Goal: Transaction & Acquisition: Purchase product/service

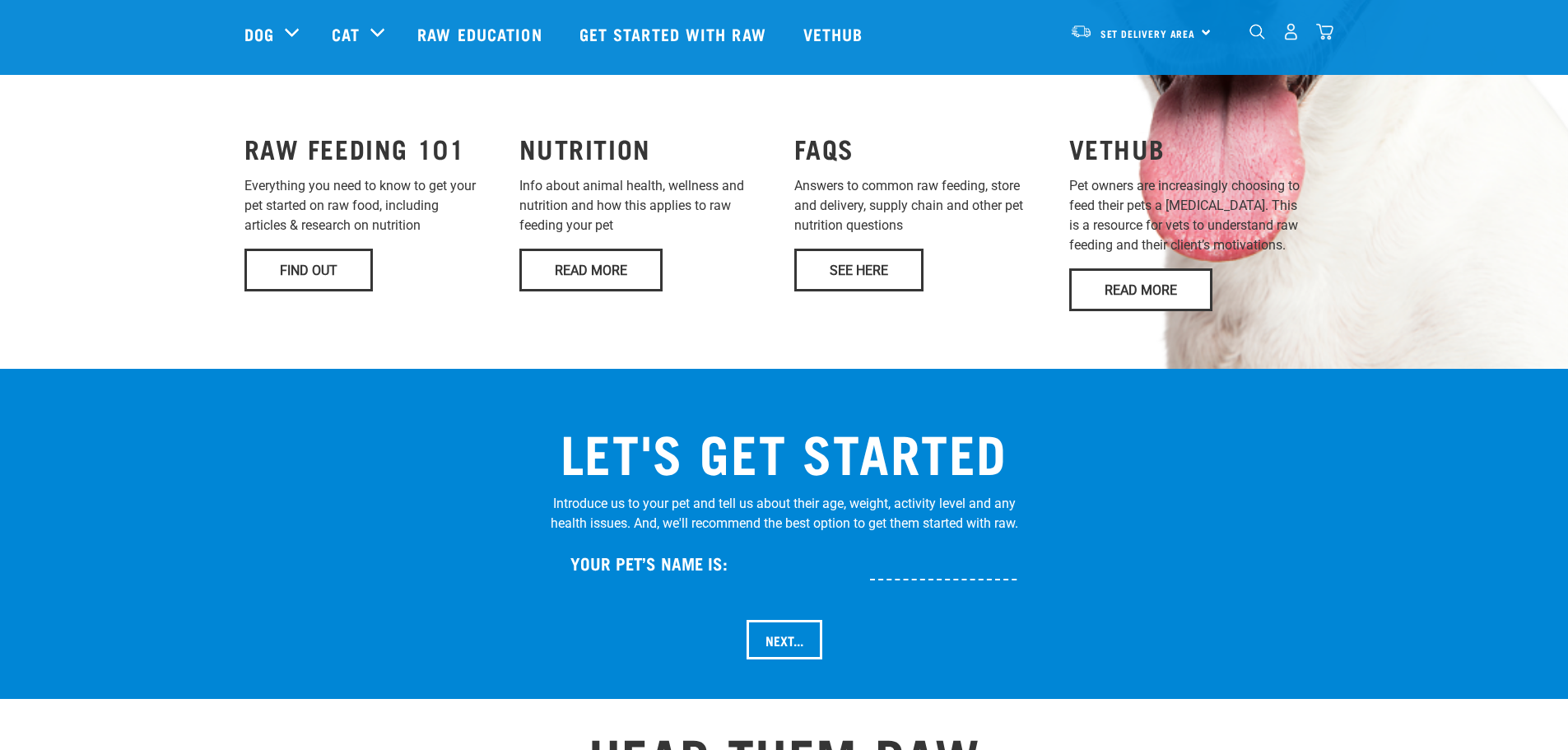
scroll to position [1400, 0]
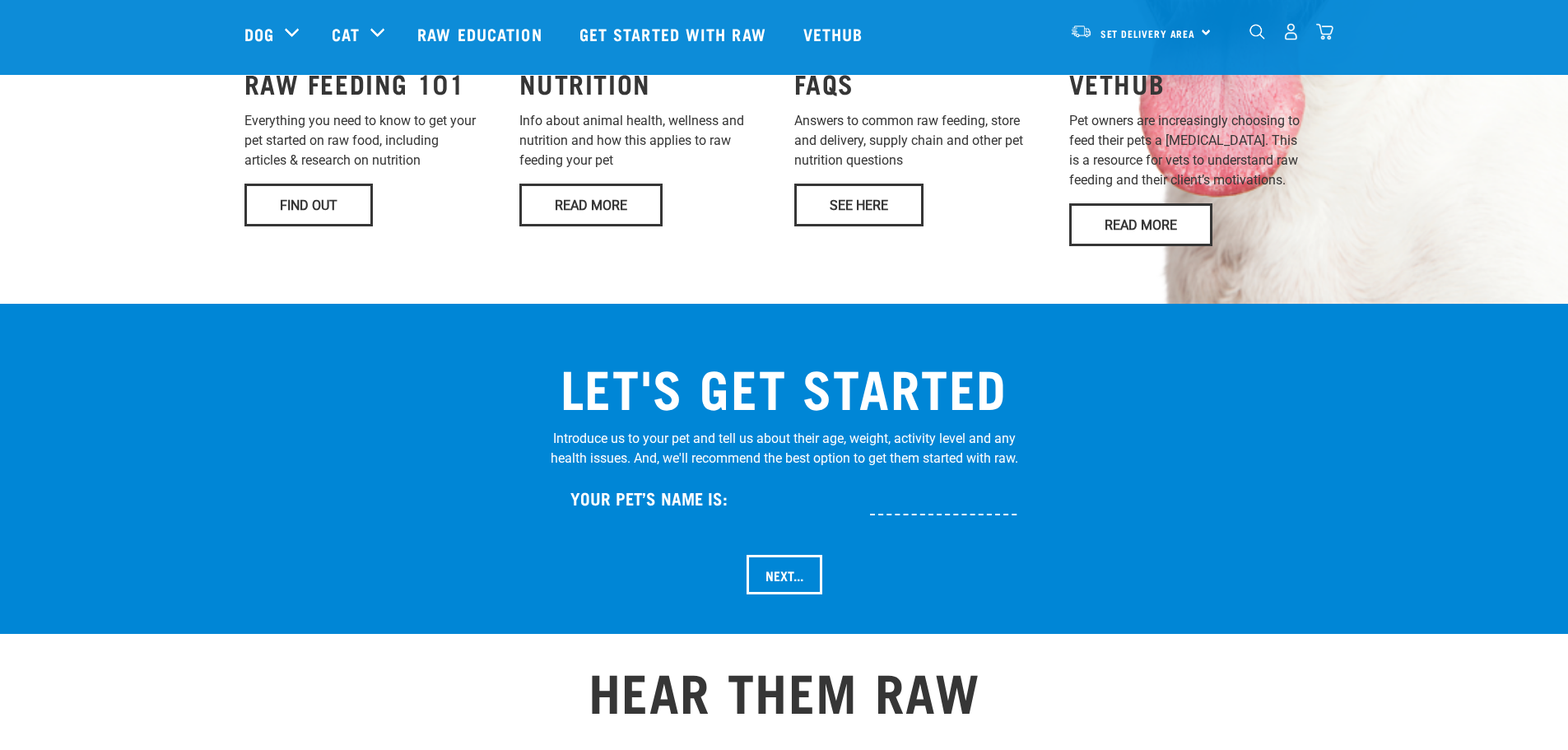
click at [905, 478] on input "text" at bounding box center [998, 497] width 255 height 37
type input "[PERSON_NAME]"
click at [782, 555] on input "Next..." at bounding box center [785, 575] width 76 height 40
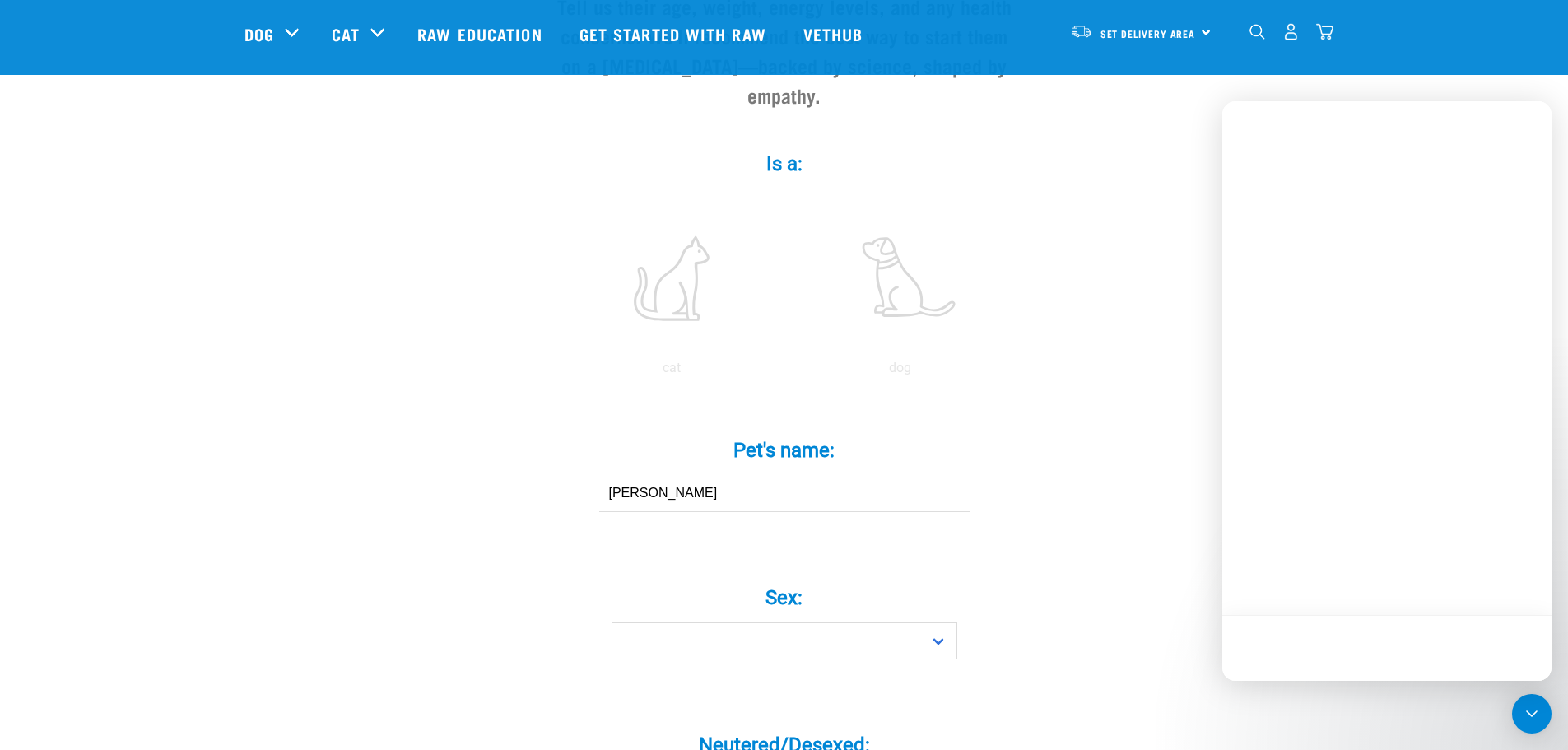
scroll to position [247, 0]
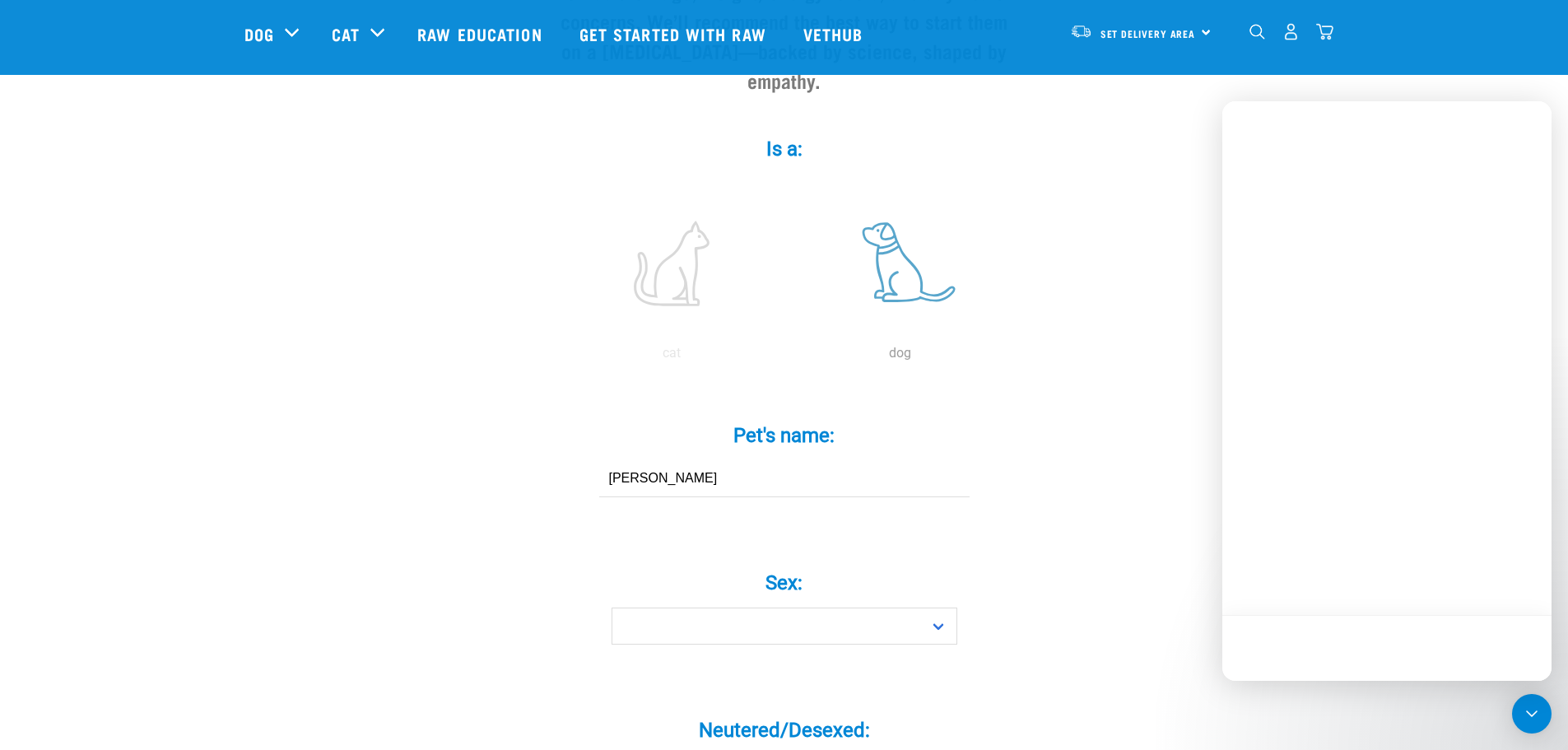
click at [914, 254] on label at bounding box center [901, 263] width 222 height 140
click at [786, 357] on input "radio" at bounding box center [786, 357] width 0 height 0
click at [734, 608] on select "Boy Girl" at bounding box center [784, 626] width 345 height 37
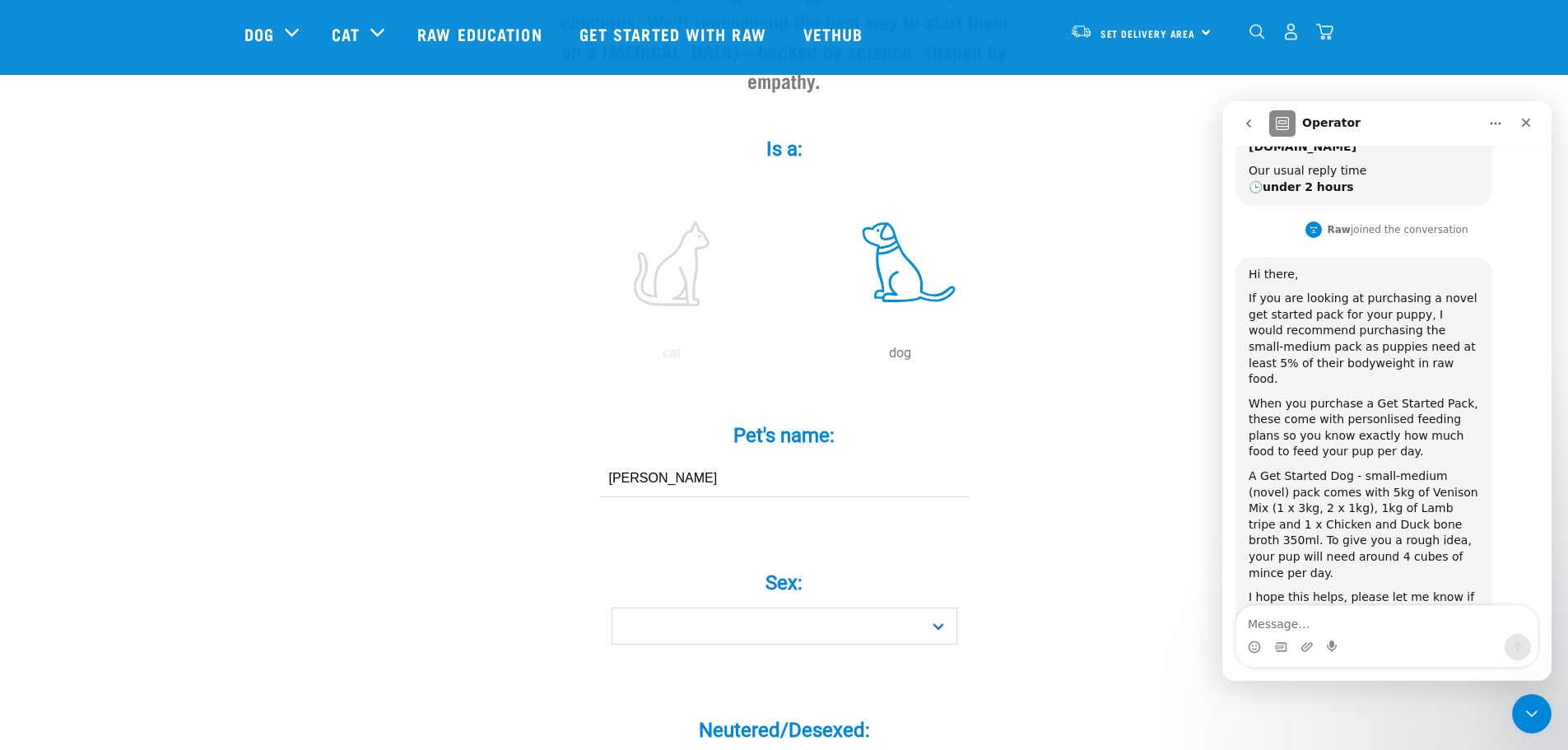
scroll to position [284, 0]
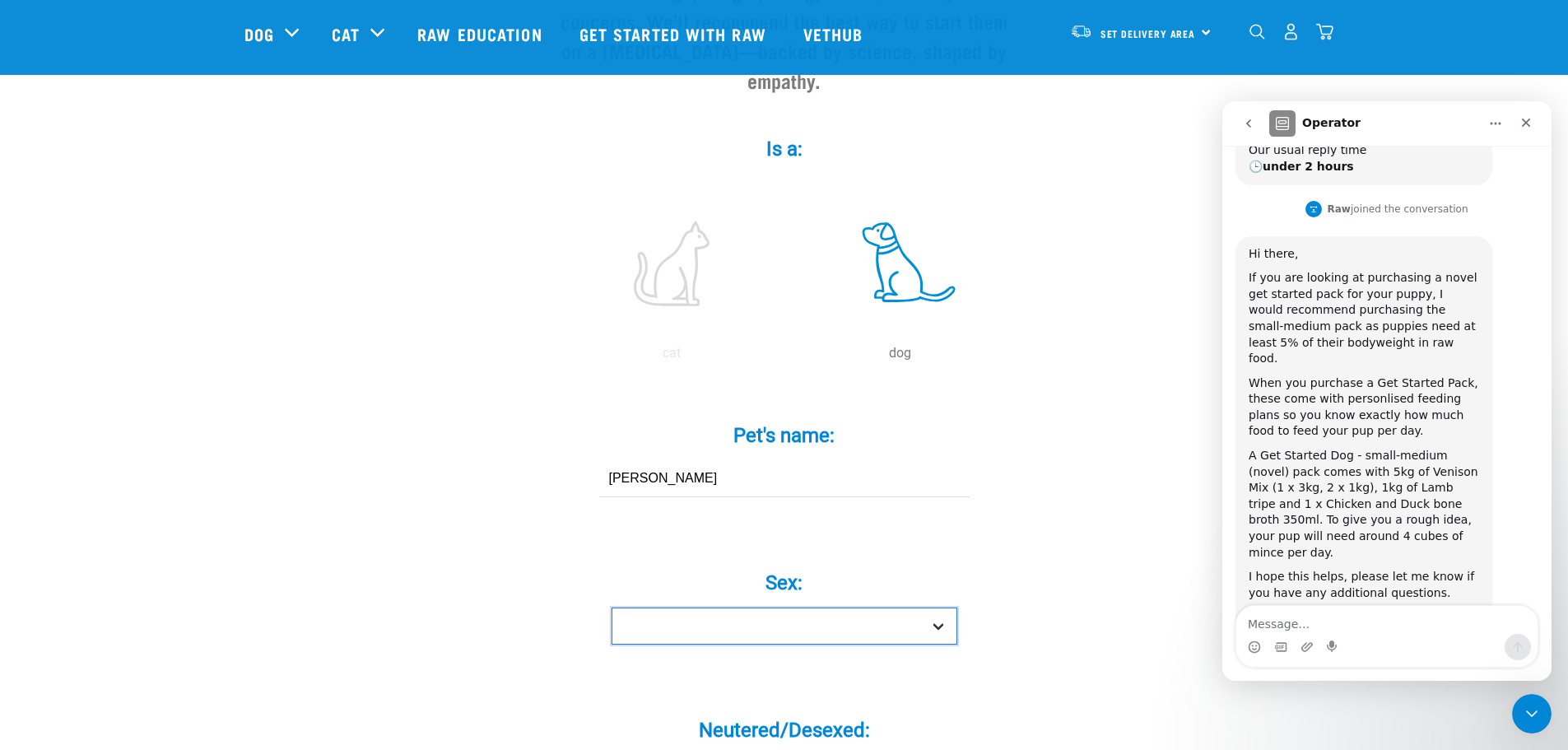
click at [729, 608] on select "Boy Girl" at bounding box center [784, 626] width 345 height 37
select select "boy"
click at [611, 608] on select "Boy Girl" at bounding box center [784, 626] width 345 height 37
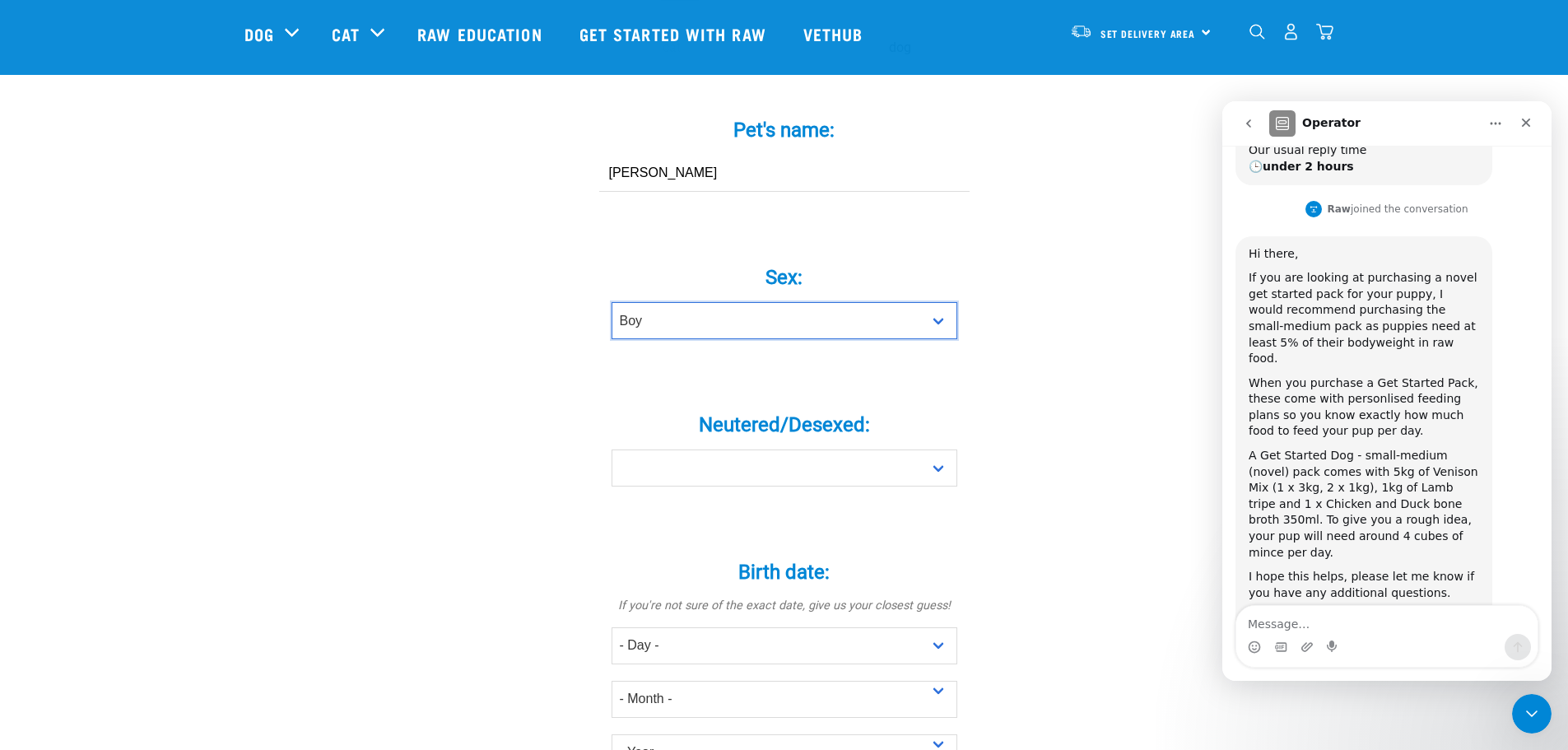
scroll to position [576, 0]
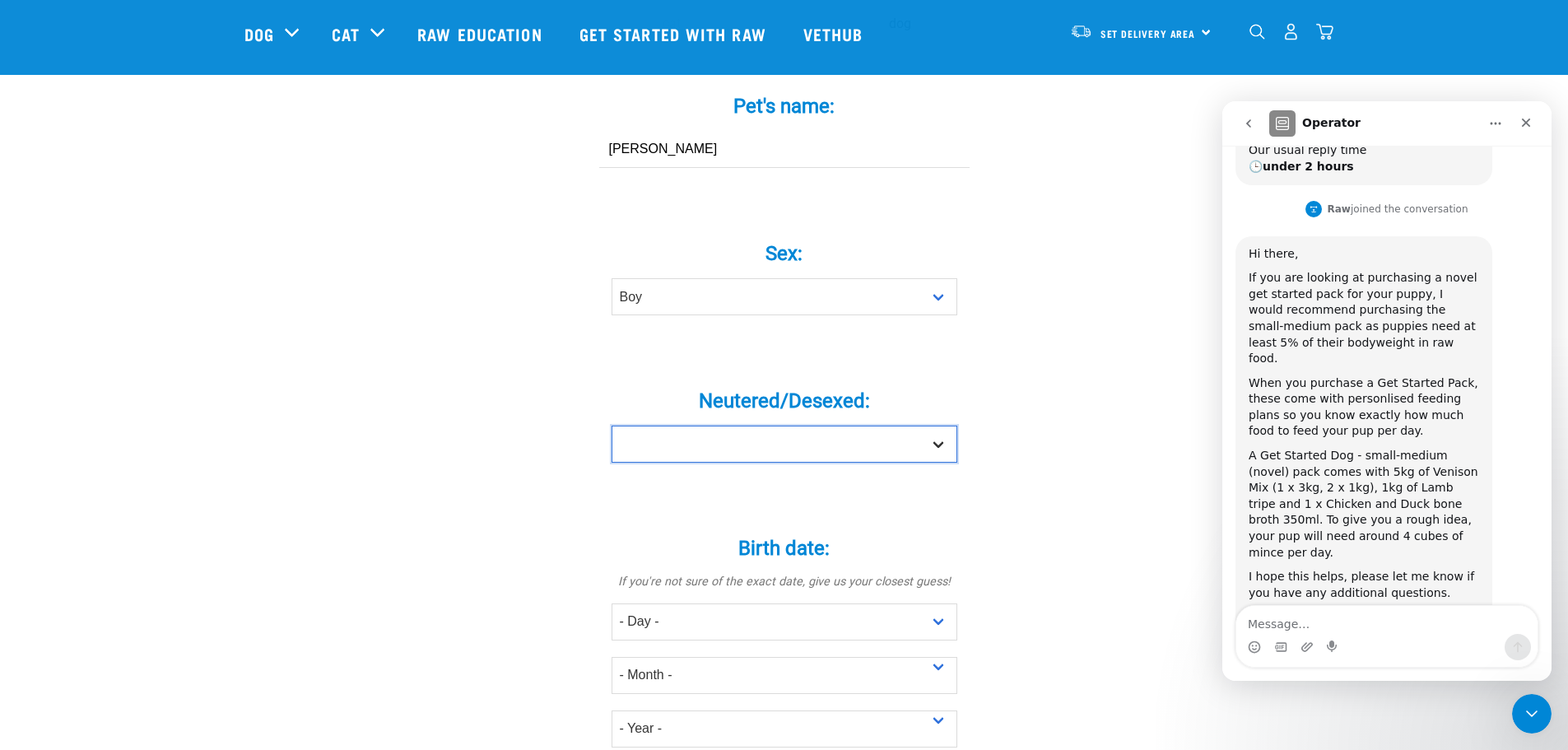
click at [713, 425] on select "Yes No" at bounding box center [784, 443] width 345 height 37
select select "yes"
click at [611, 425] on select "Yes No" at bounding box center [784, 443] width 345 height 37
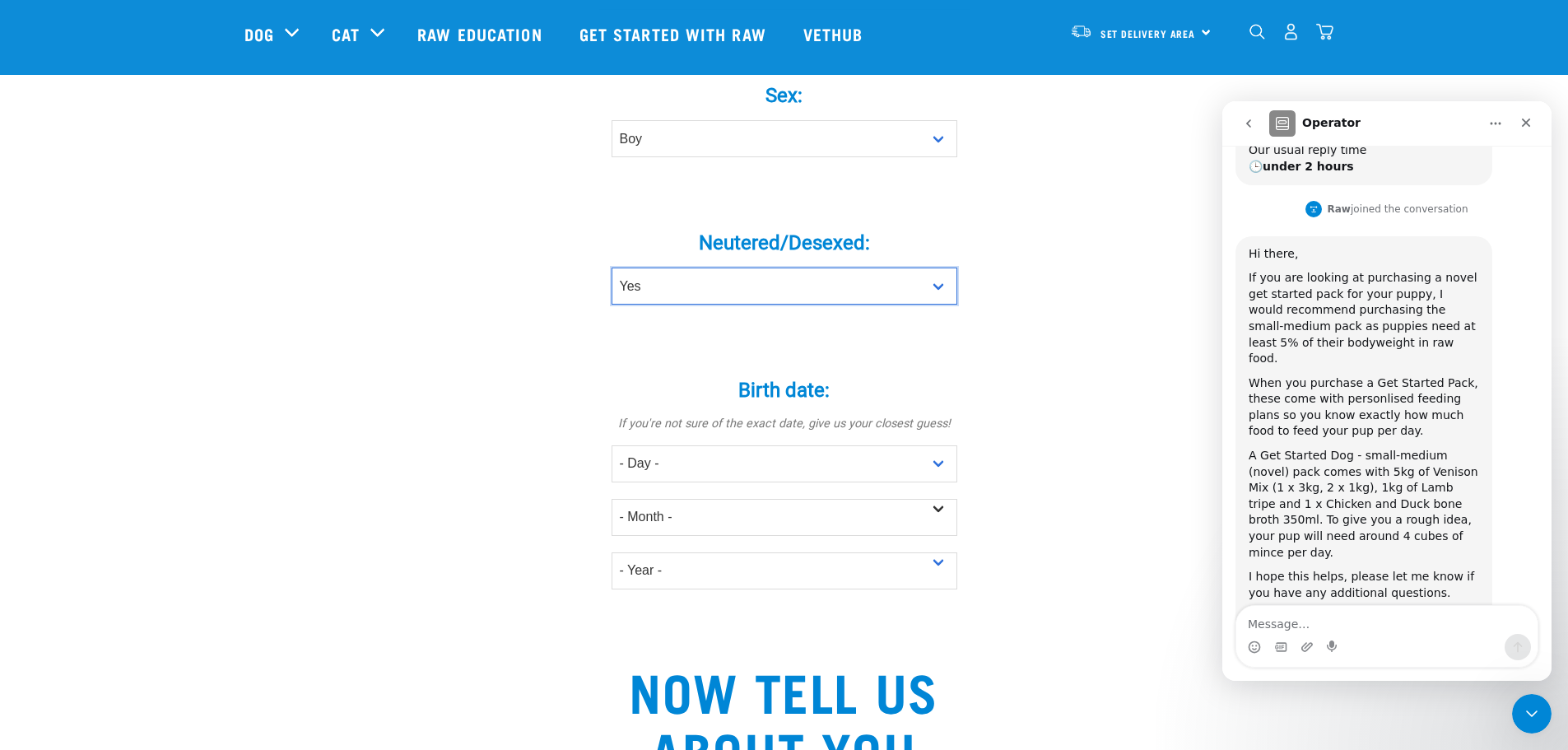
scroll to position [741, 0]
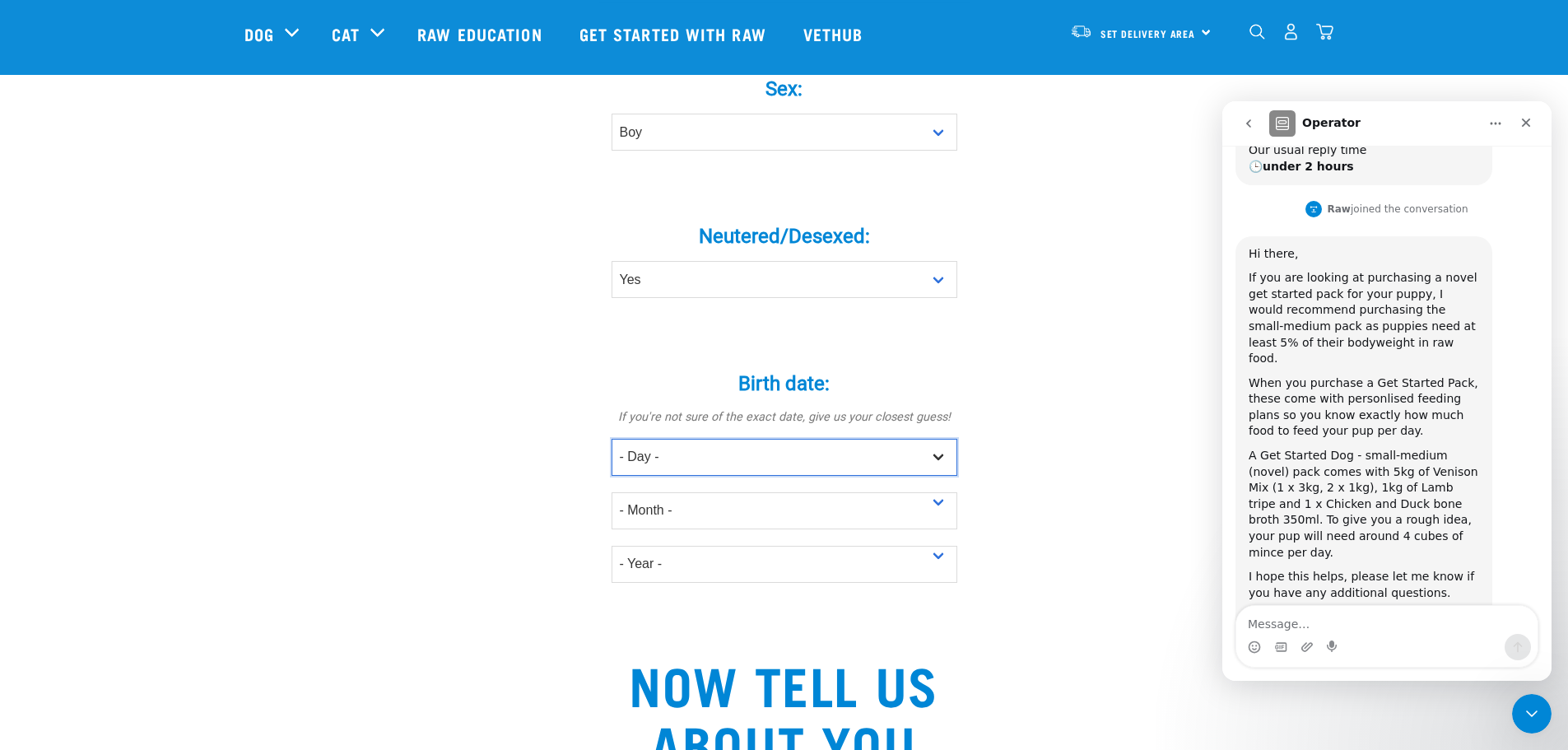
click at [662, 439] on select "- Day - 1 2 3 4 5 6 7 8 9 10 11 12 13 14 15 16 17 18 19 20 21 22 23 24 25 26 27" at bounding box center [784, 457] width 345 height 37
select select "4"
click at [611, 439] on select "- Day - 1 2 3 4 5 6 7 8 9 10 11 12 13 14 15 16 17 18 19 20 21 22 23 24 25 26 27" at bounding box center [784, 457] width 345 height 37
click at [663, 493] on select "- Month - January February March April May June July August September October N…" at bounding box center [784, 511] width 345 height 37
select select "February"
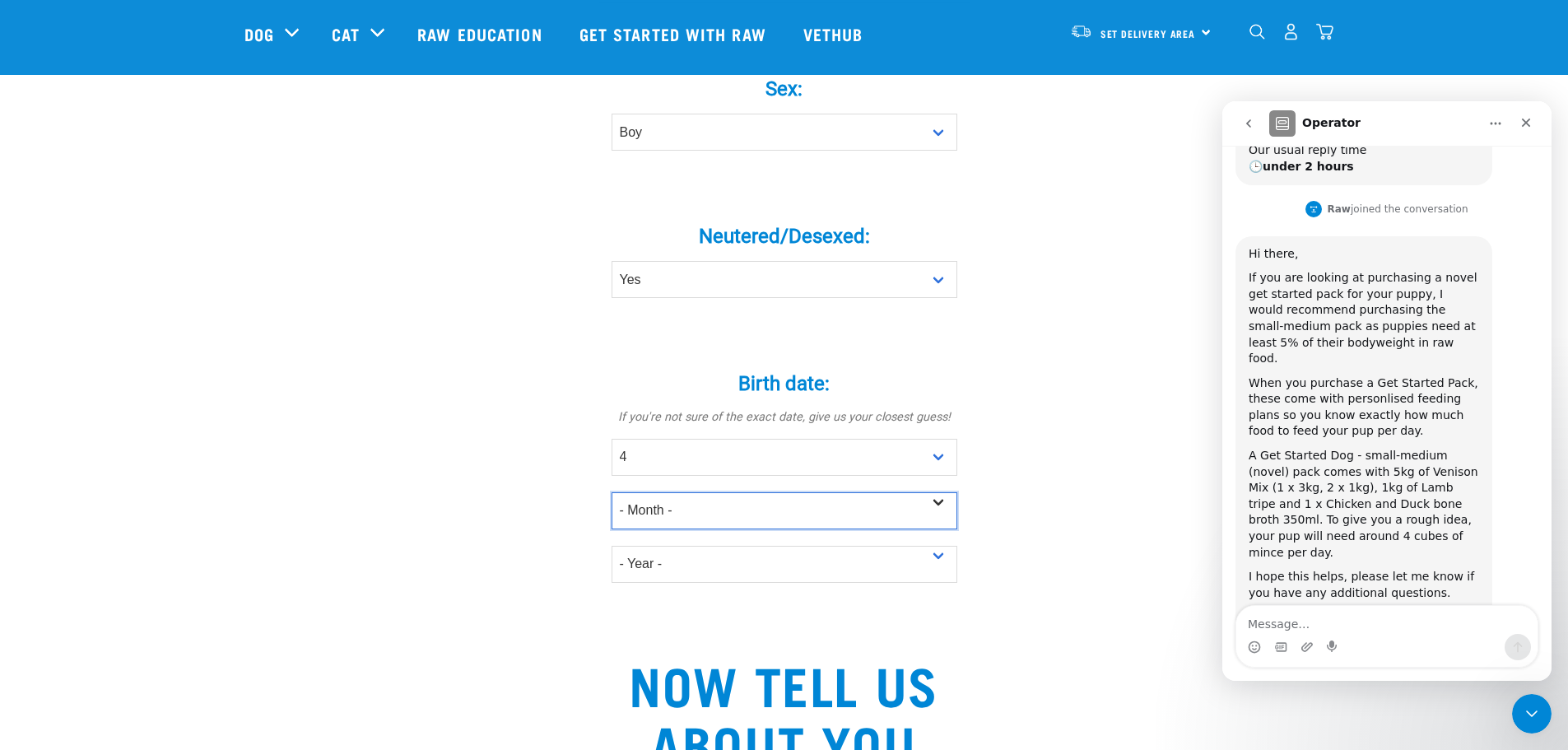
click at [611, 493] on select "- Month - January February March April May June July August September October N…" at bounding box center [784, 511] width 345 height 37
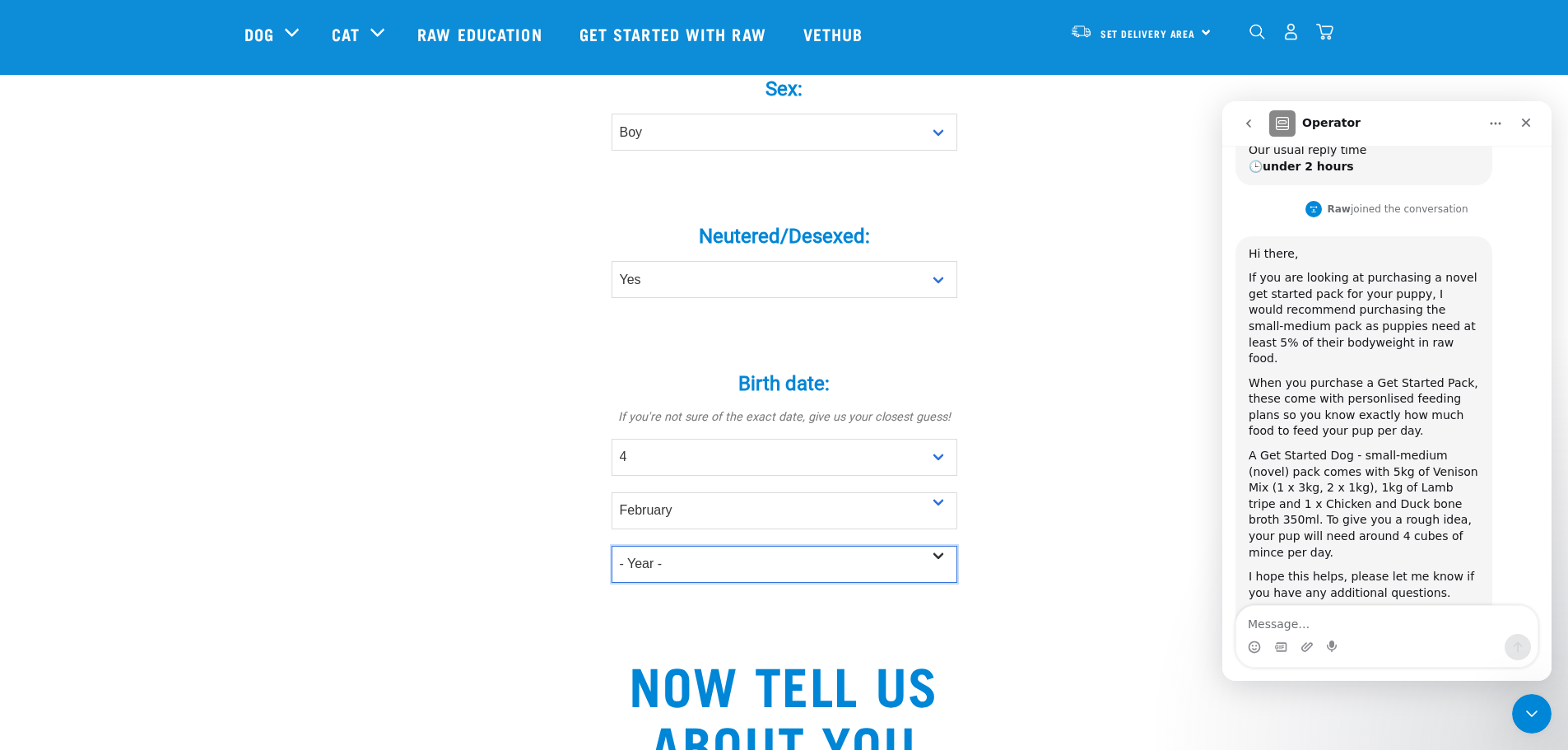
click at [657, 546] on select "- Year - 2025 2024 2023 2022 2021 2020 2019 2018 2017 2016 2015 2014 2013 2012" at bounding box center [784, 564] width 345 height 37
select select "2025"
click at [611, 546] on select "- Year - 2025 2024 2023 2022 2021 2020 2019 2018 2017 2016 2015 2014 2013 2012" at bounding box center [784, 564] width 345 height 37
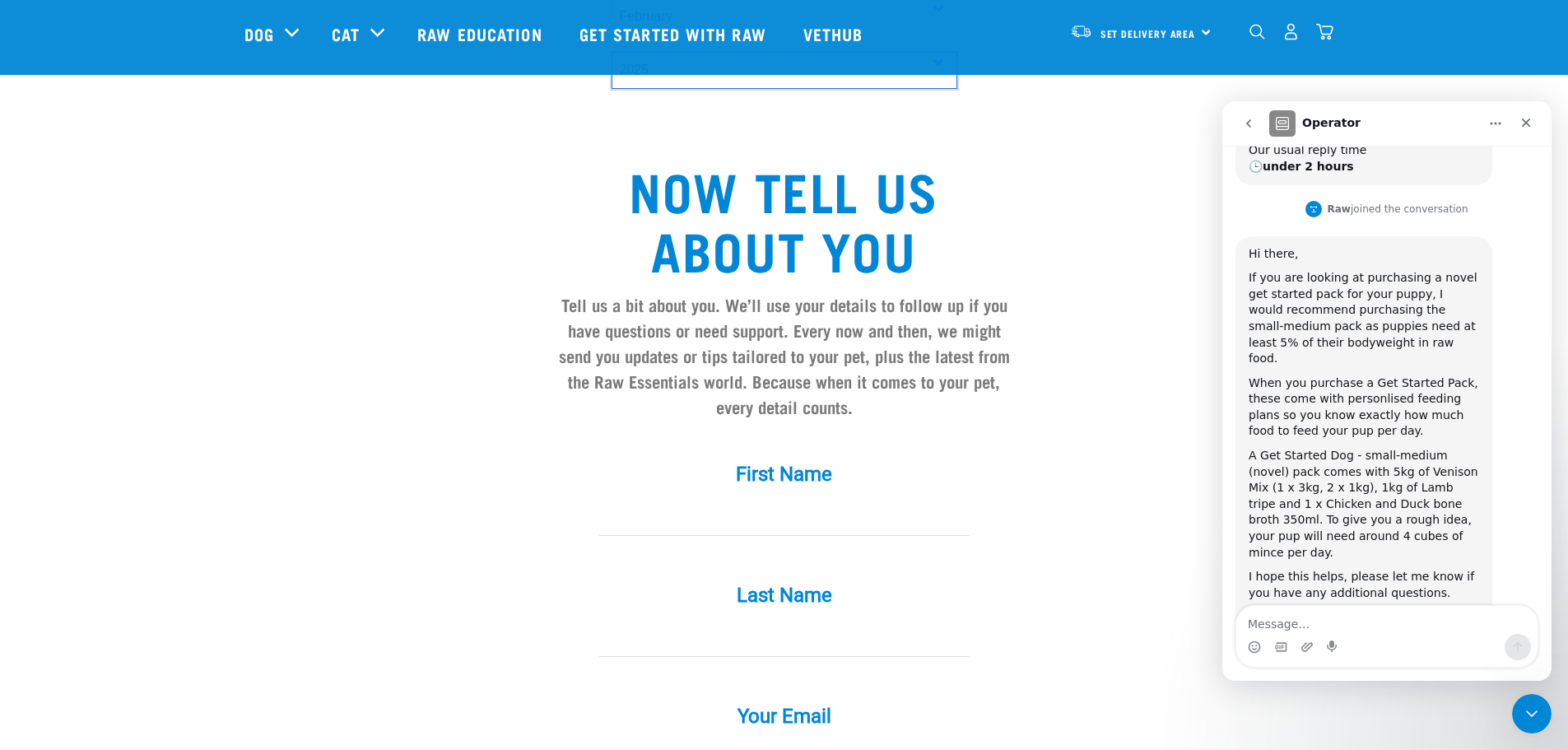
scroll to position [1400, 0]
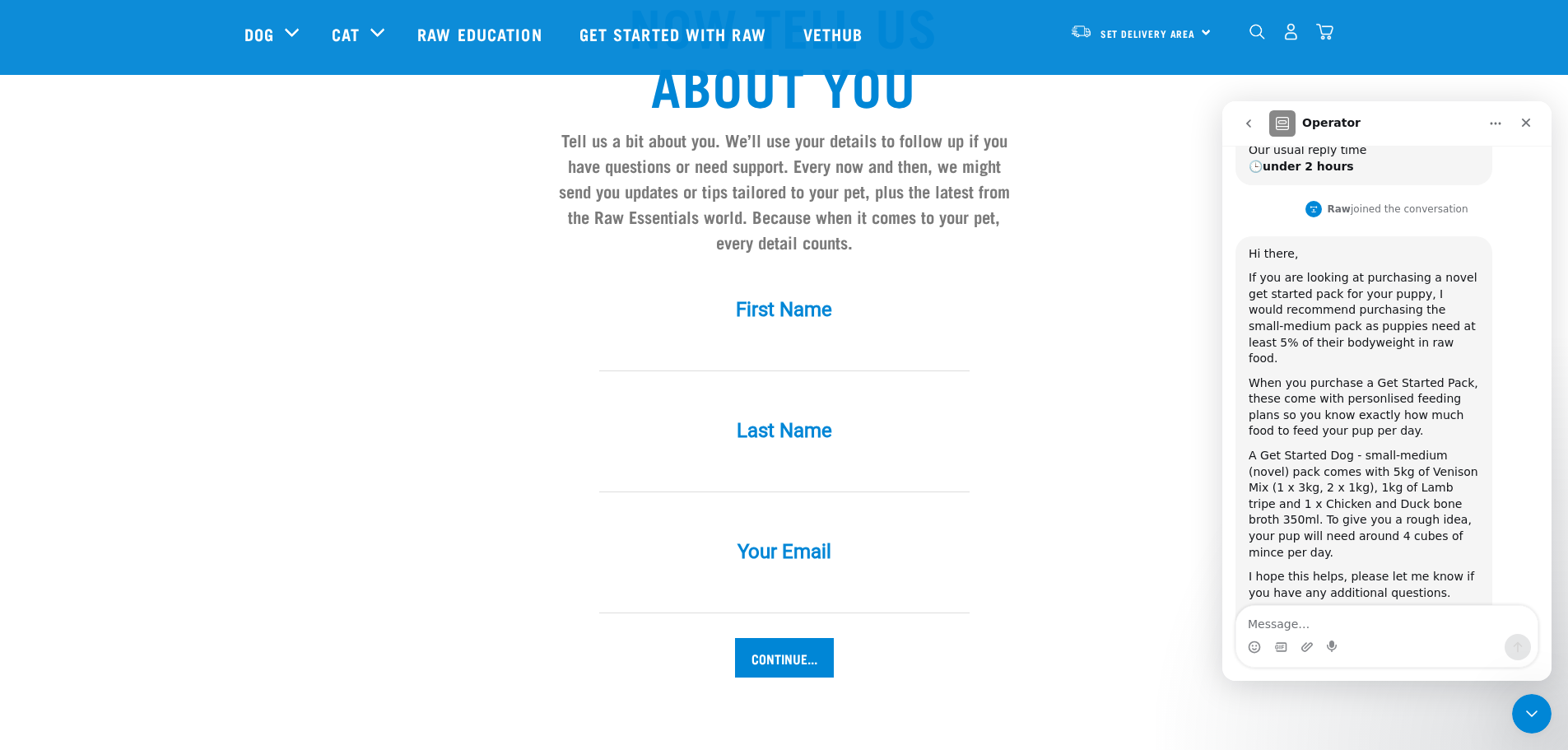
click at [694, 334] on input "First Name *" at bounding box center [784, 352] width 370 height 37
type input "Mercia"
type input "Putter"
type input "merciaputter@gmail.com"
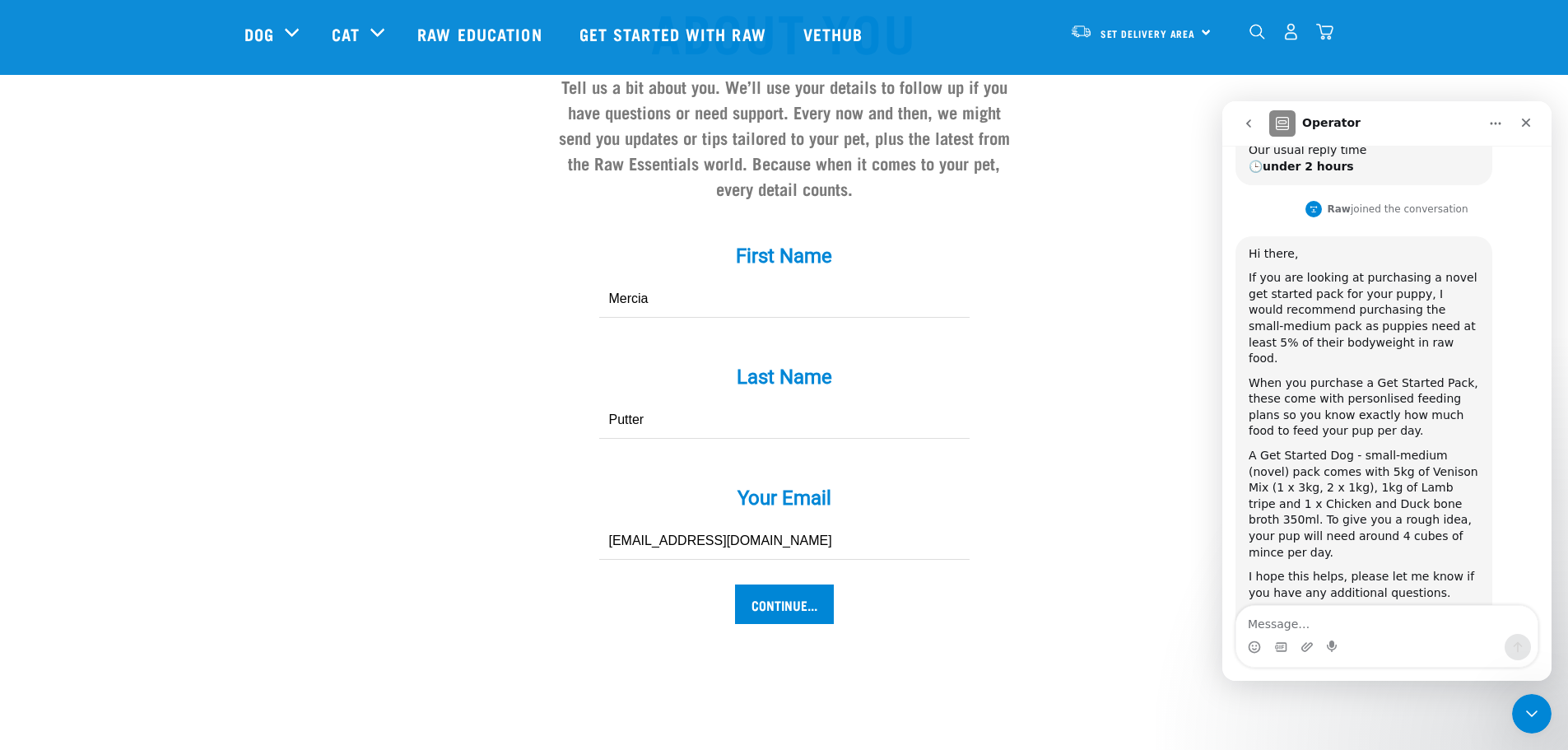
scroll to position [1482, 0]
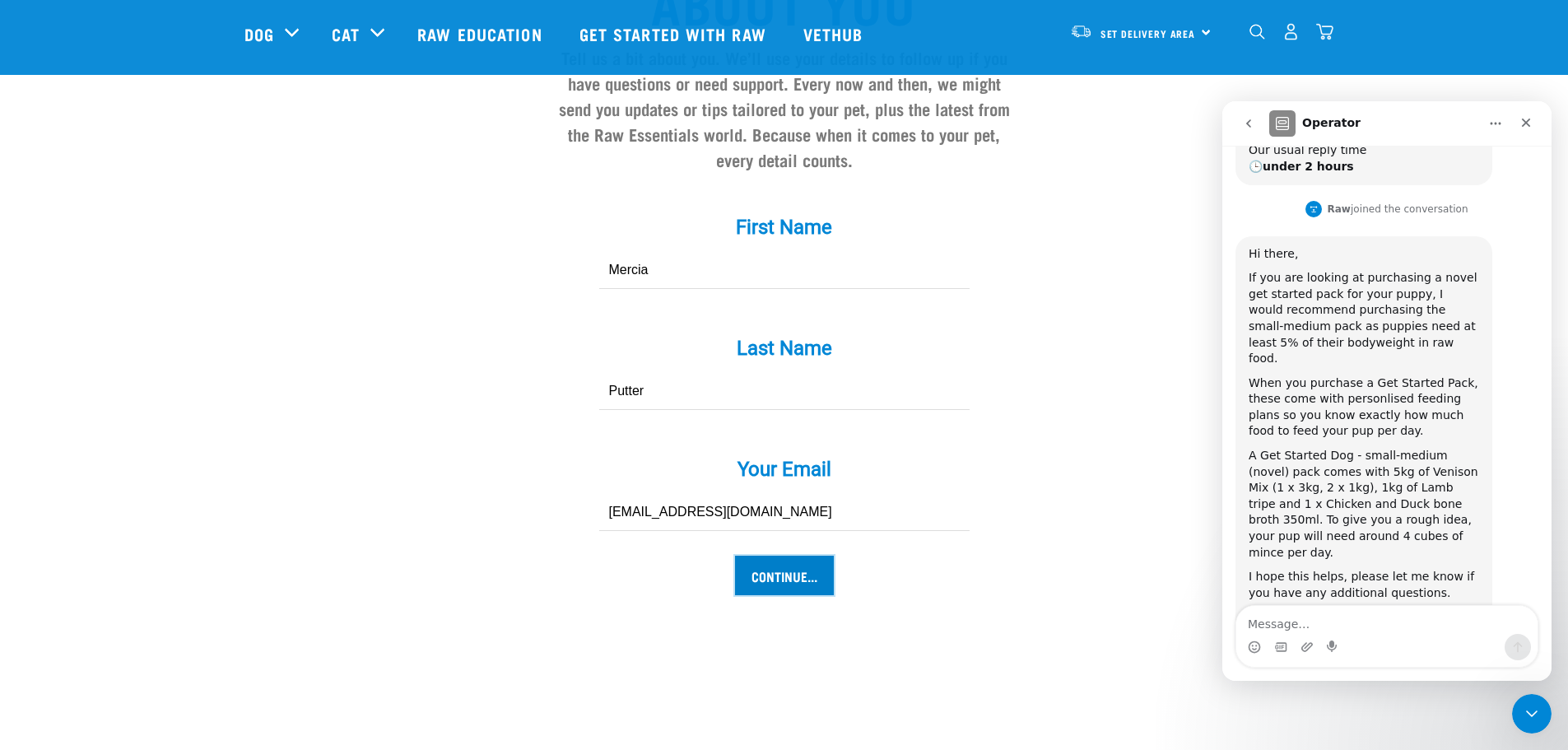
click at [779, 555] on input "Continue..." at bounding box center [785, 575] width 99 height 40
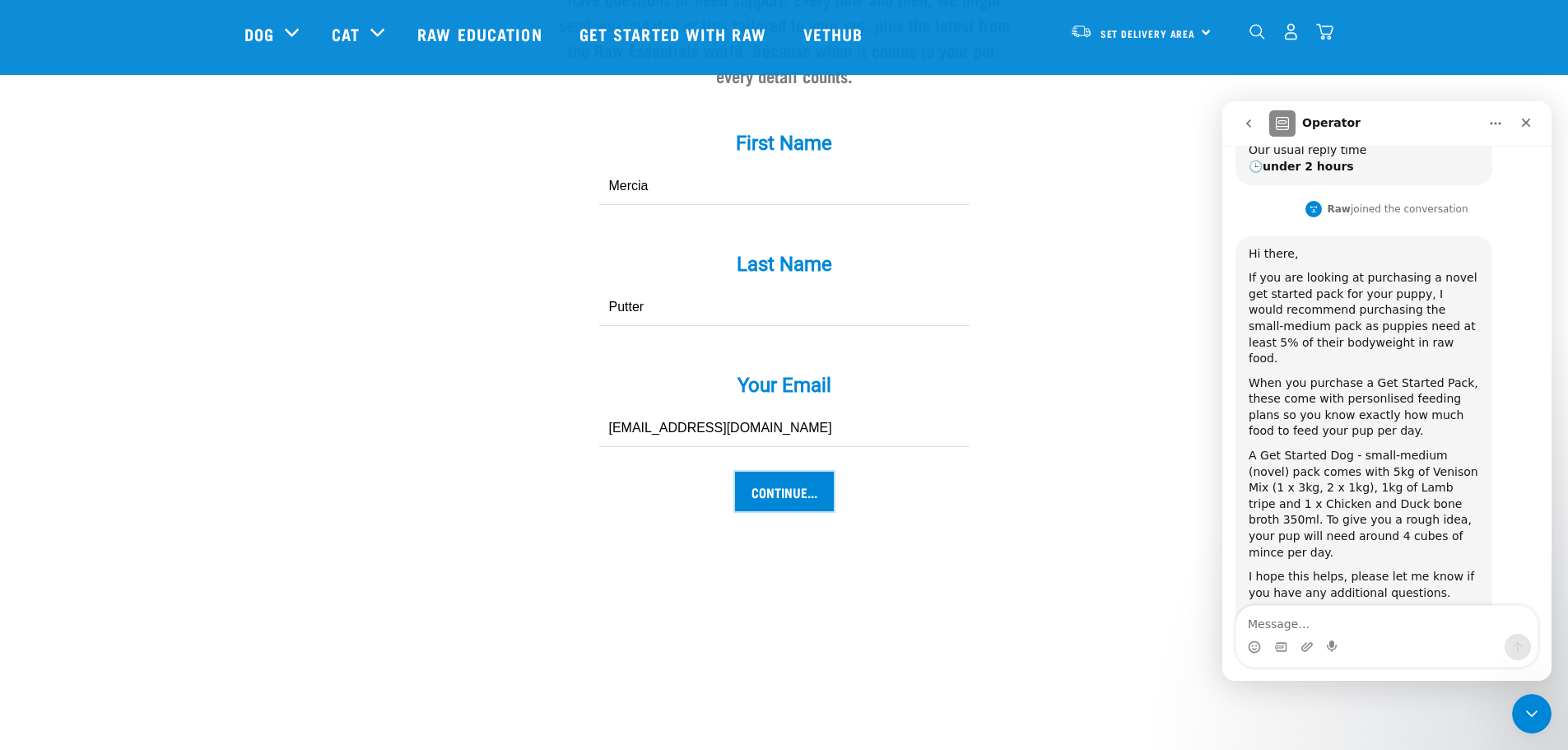
scroll to position [1811, 0]
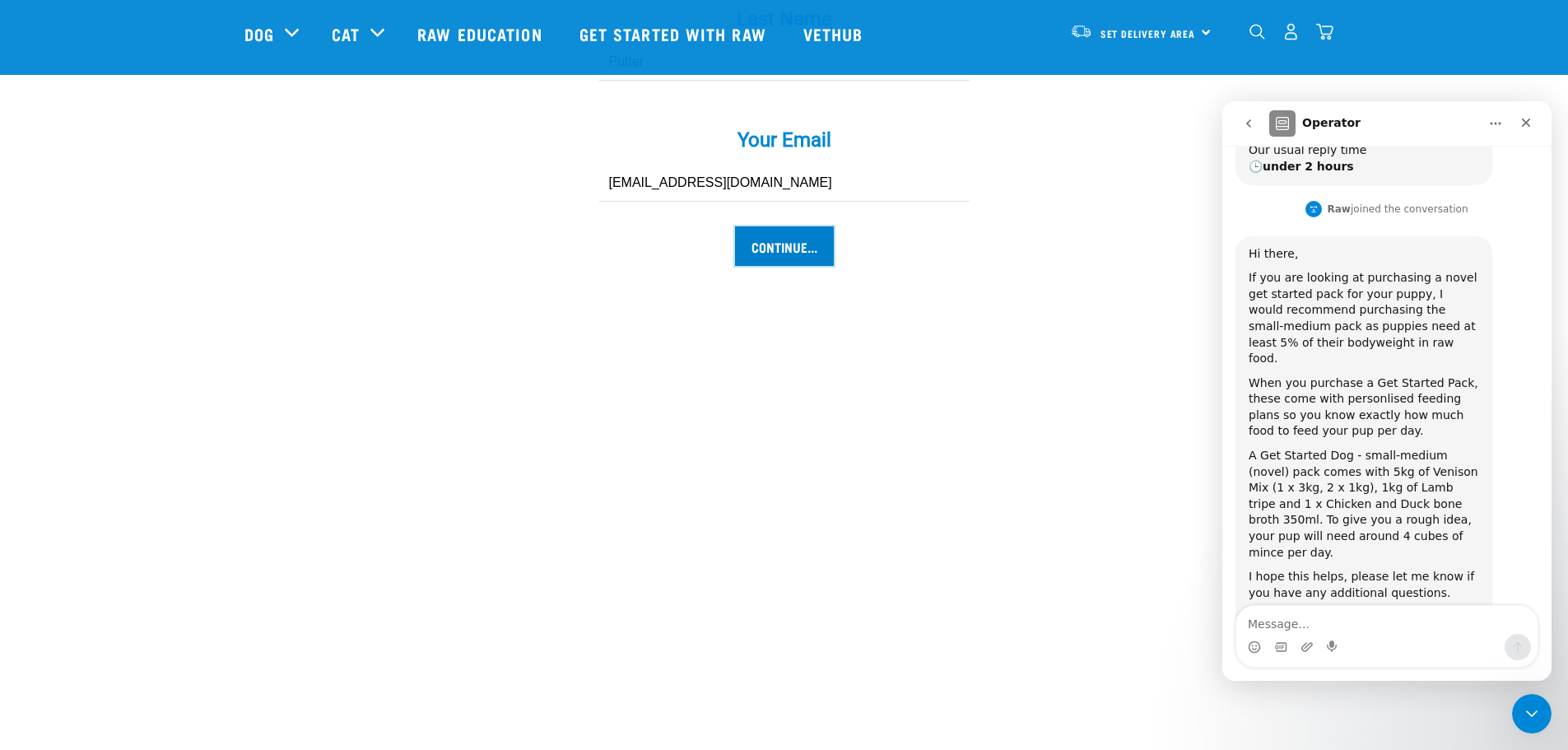
click at [802, 227] on input "Continue..." at bounding box center [785, 247] width 99 height 40
click at [1527, 123] on icon "Close" at bounding box center [1527, 123] width 9 height 9
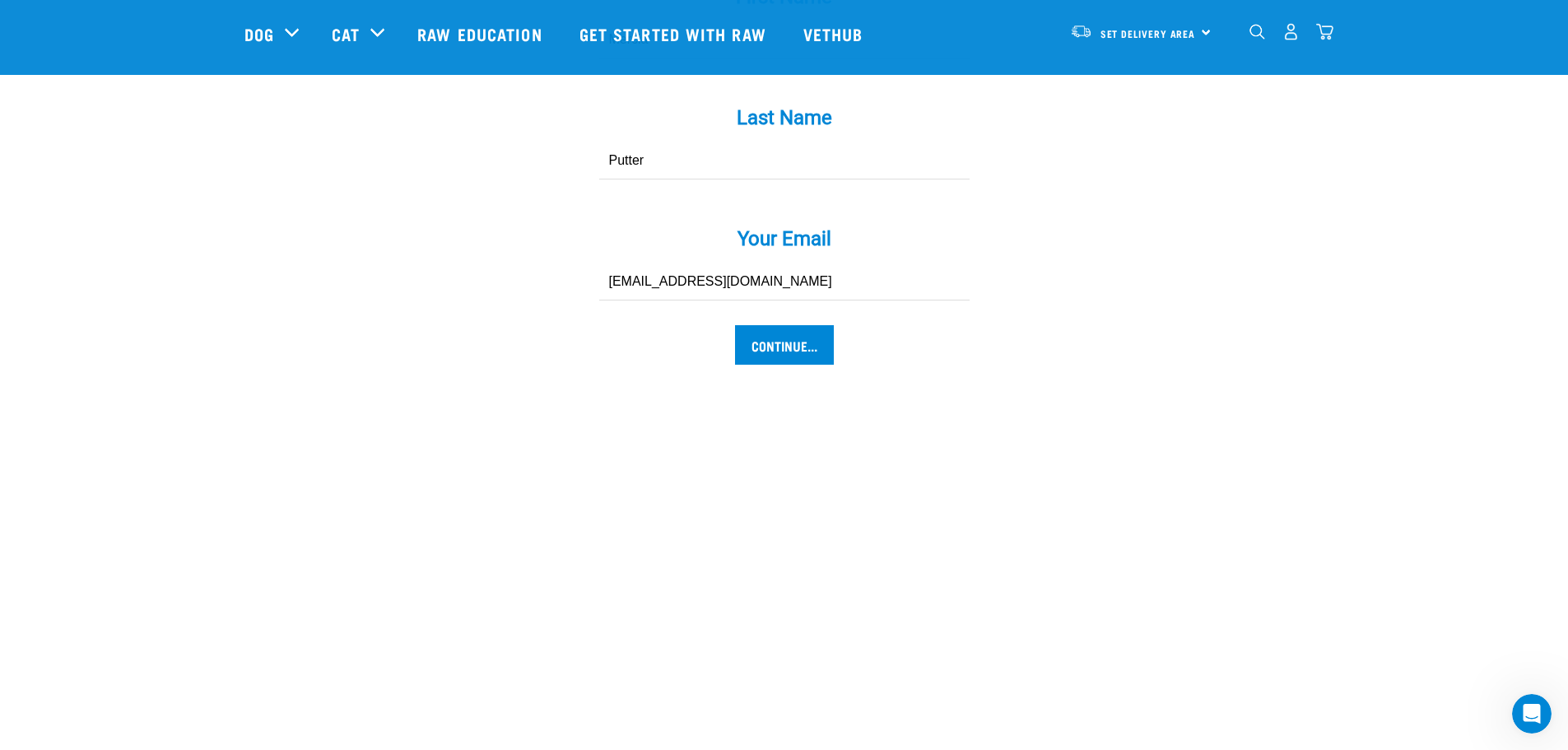
scroll to position [1400, 0]
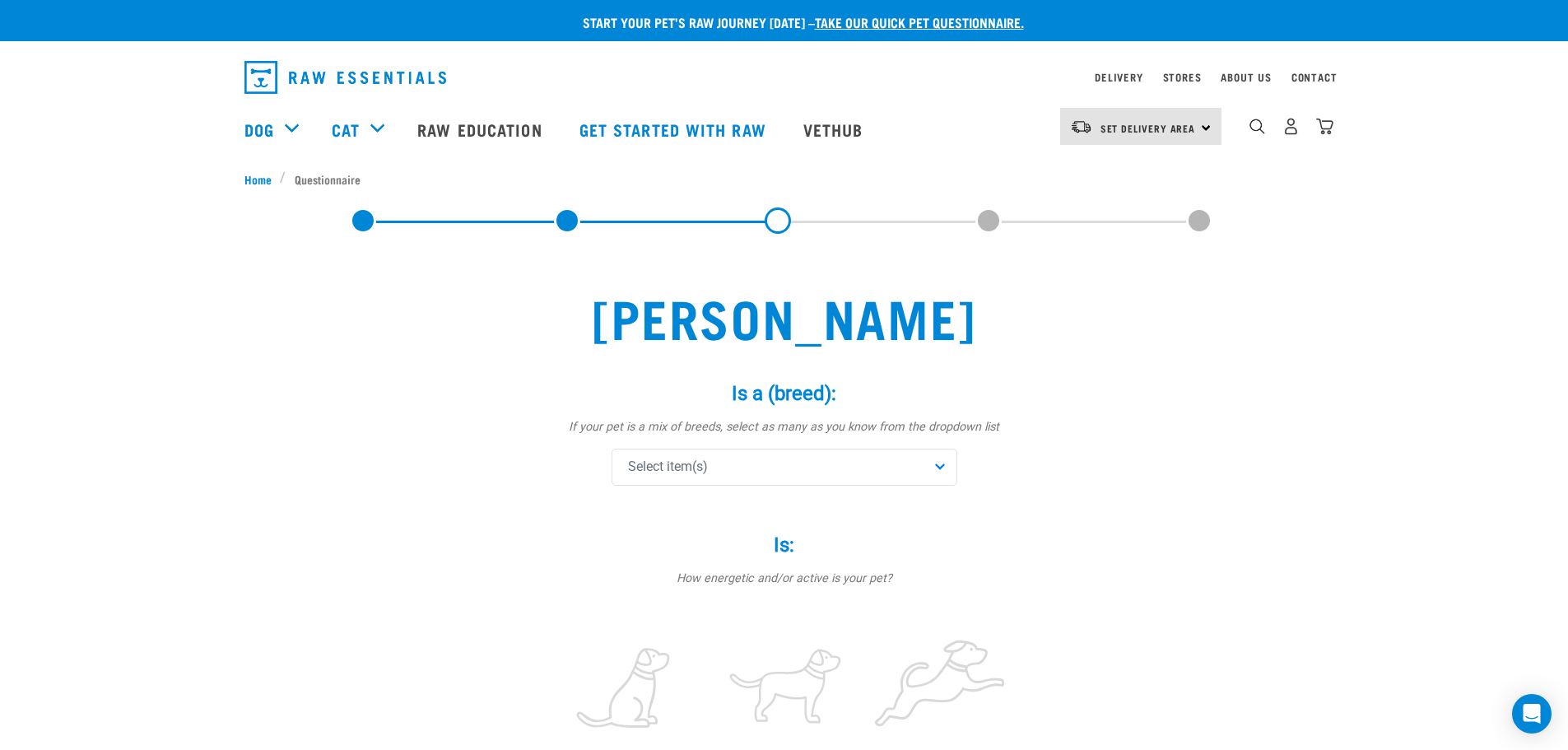
click at [753, 467] on div "Select item(s)" at bounding box center [784, 467] width 345 height 37
click at [720, 516] on input "text" at bounding box center [785, 512] width 338 height 37
type input "cav"
click at [636, 578] on span at bounding box center [632, 583] width 13 height 13
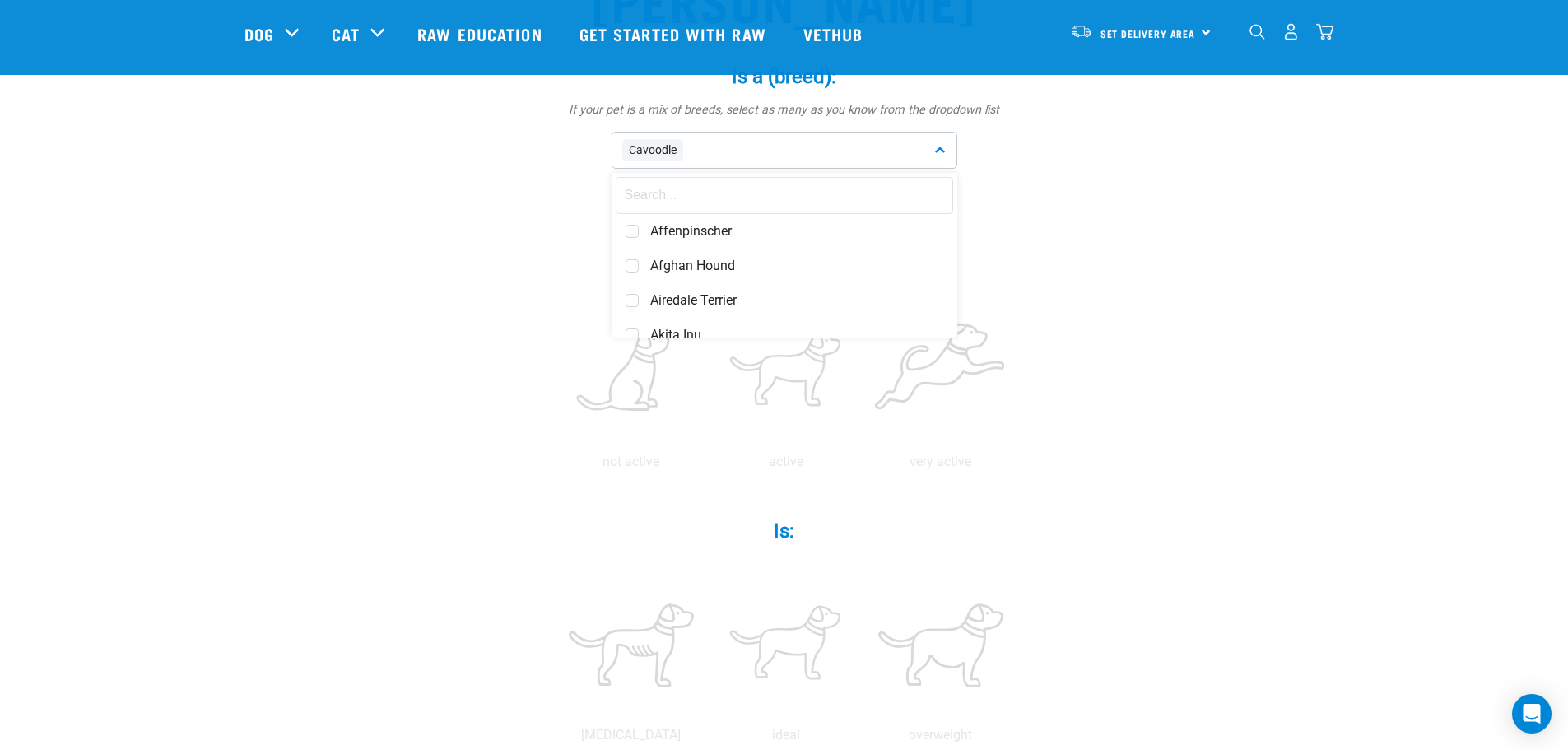
scroll to position [247, 0]
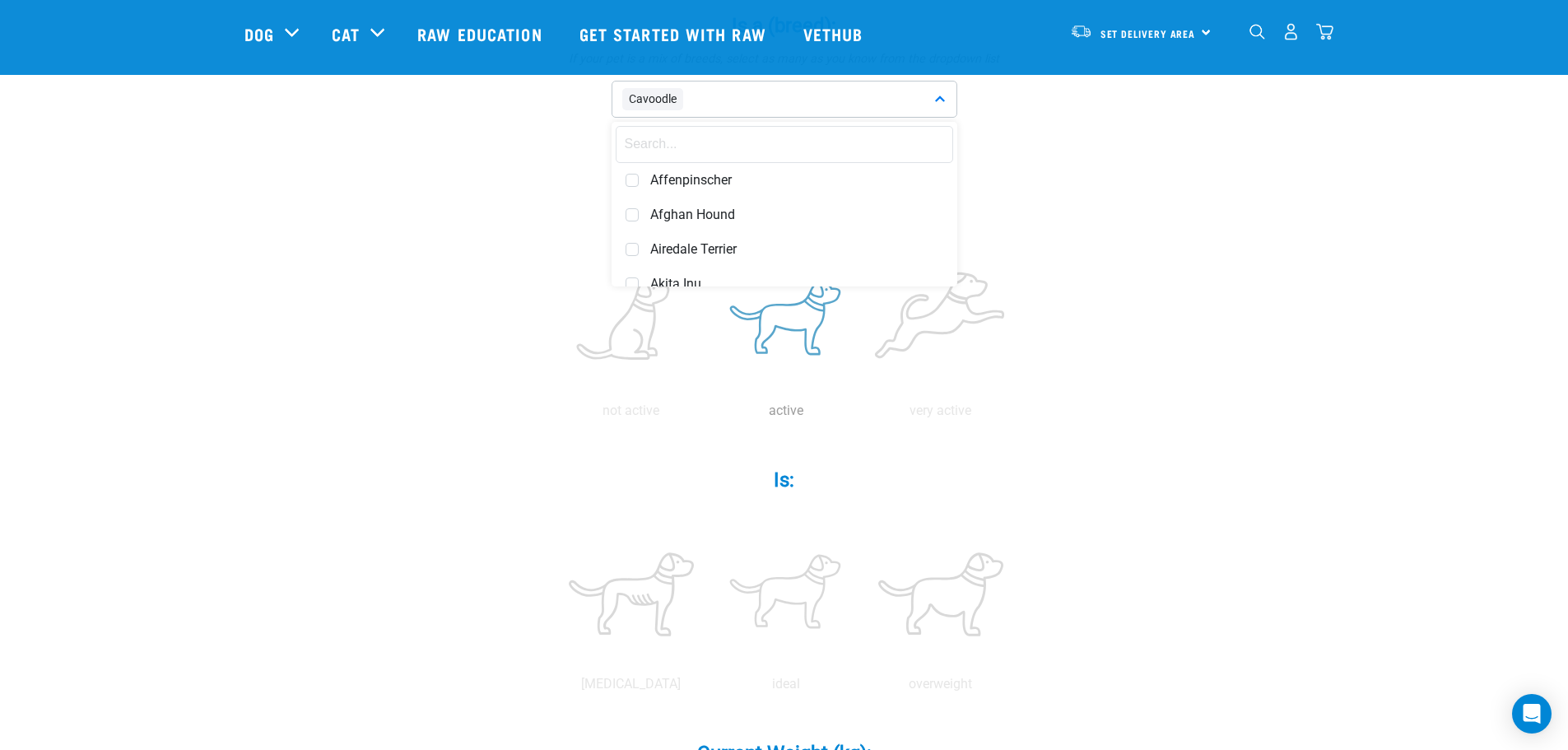
click at [796, 322] on label at bounding box center [786, 321] width 148 height 140
click at [709, 415] on input "radio" at bounding box center [709, 415] width 0 height 0
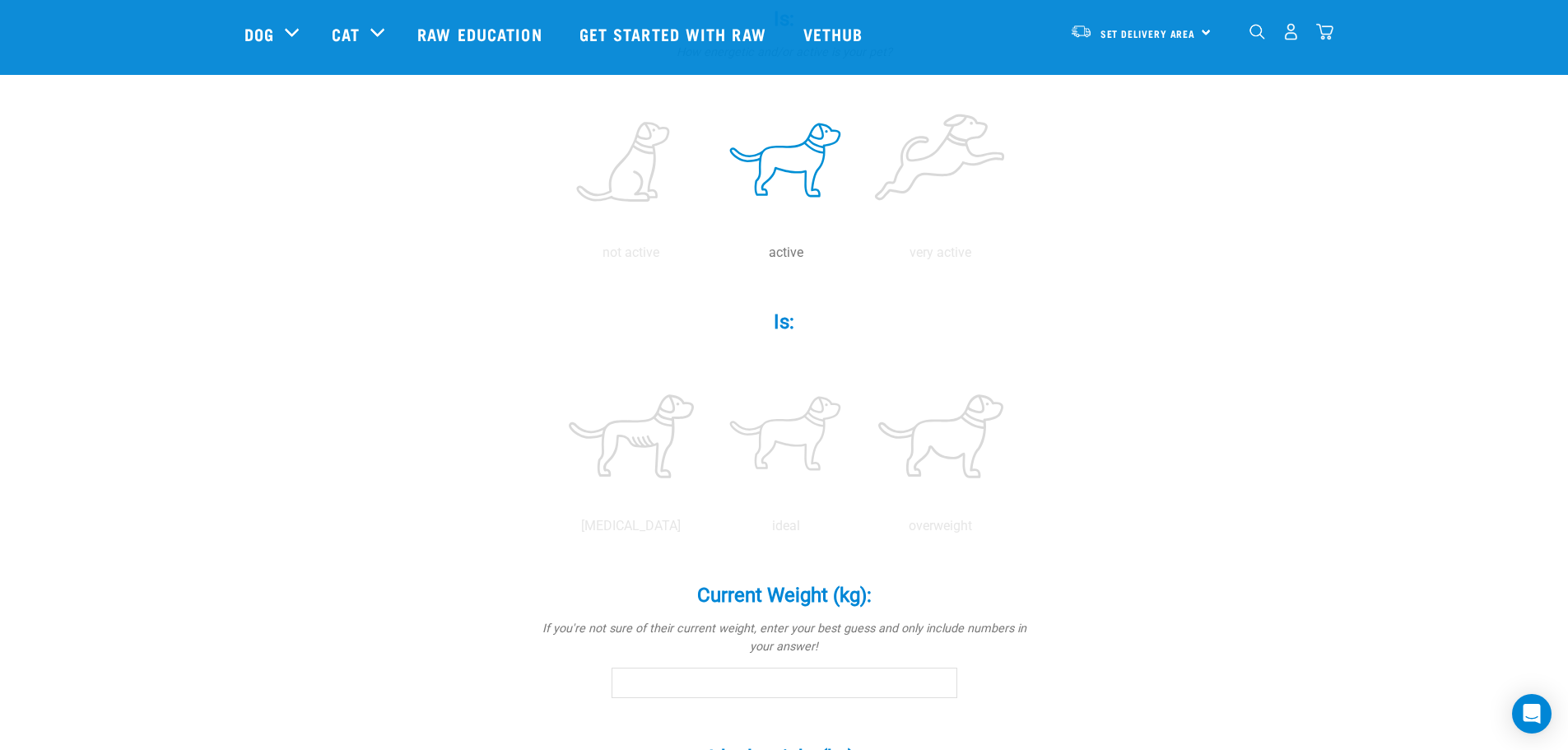
scroll to position [412, 0]
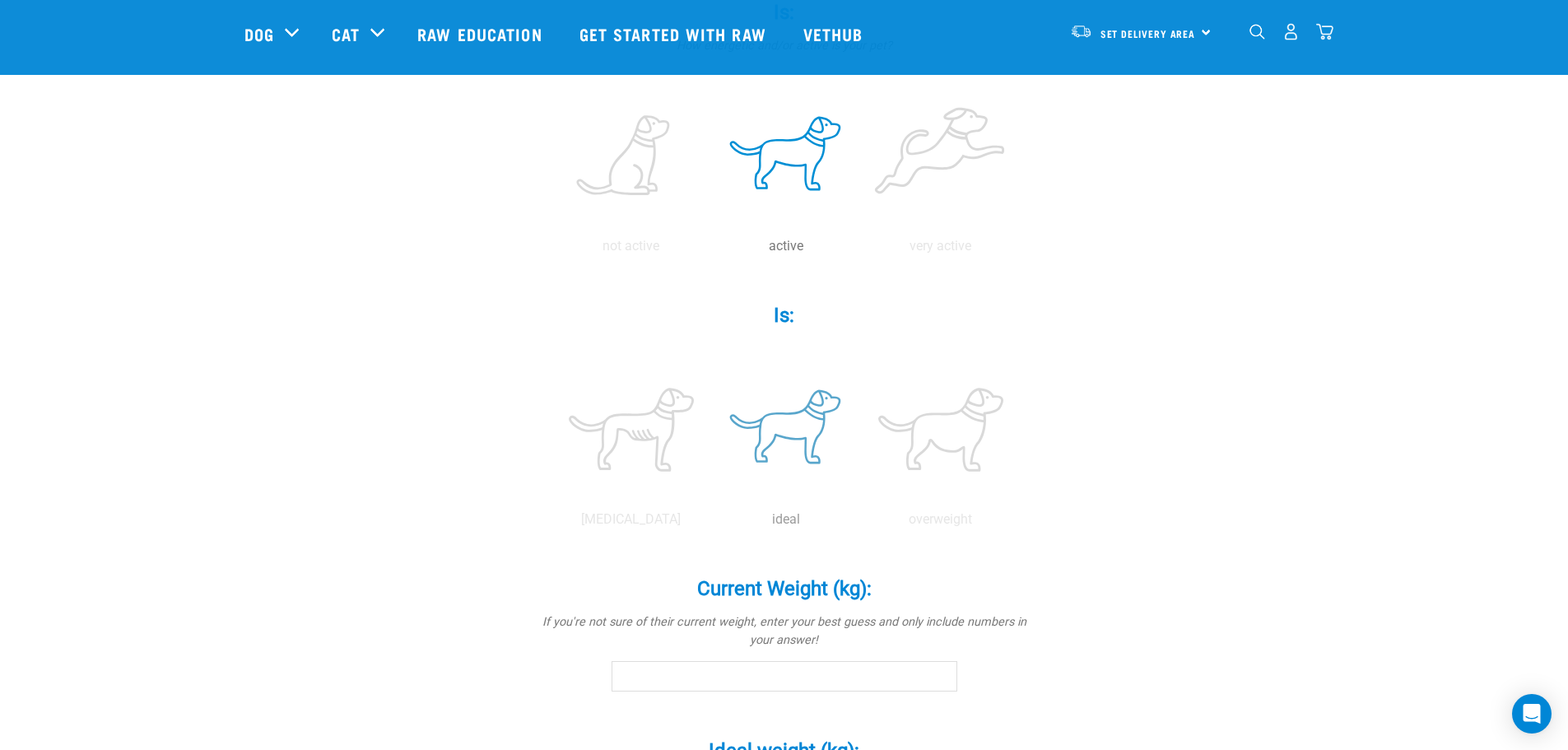
click at [787, 417] on label at bounding box center [786, 429] width 148 height 140
click at [709, 524] on input "radio" at bounding box center [709, 524] width 0 height 0
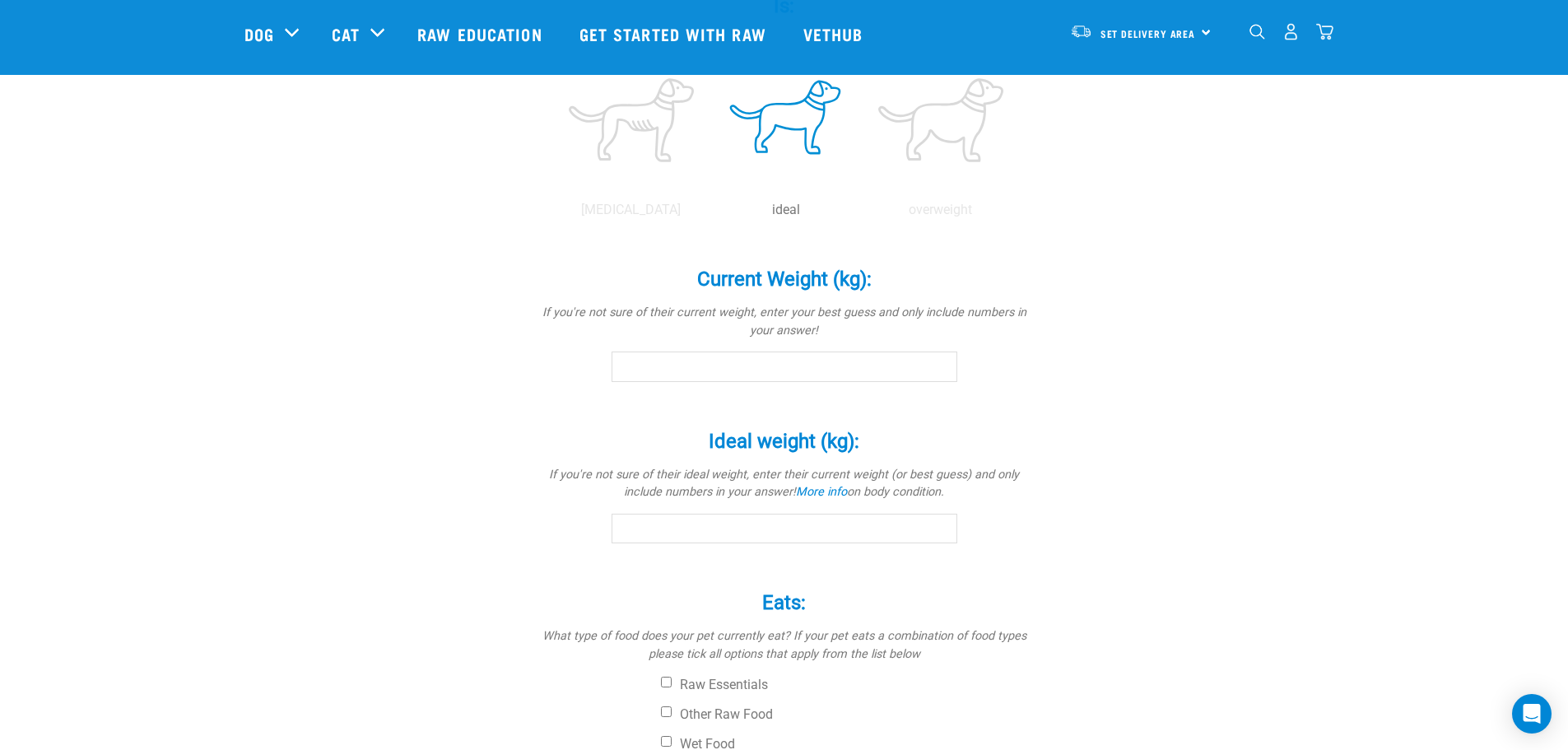
scroll to position [741, 0]
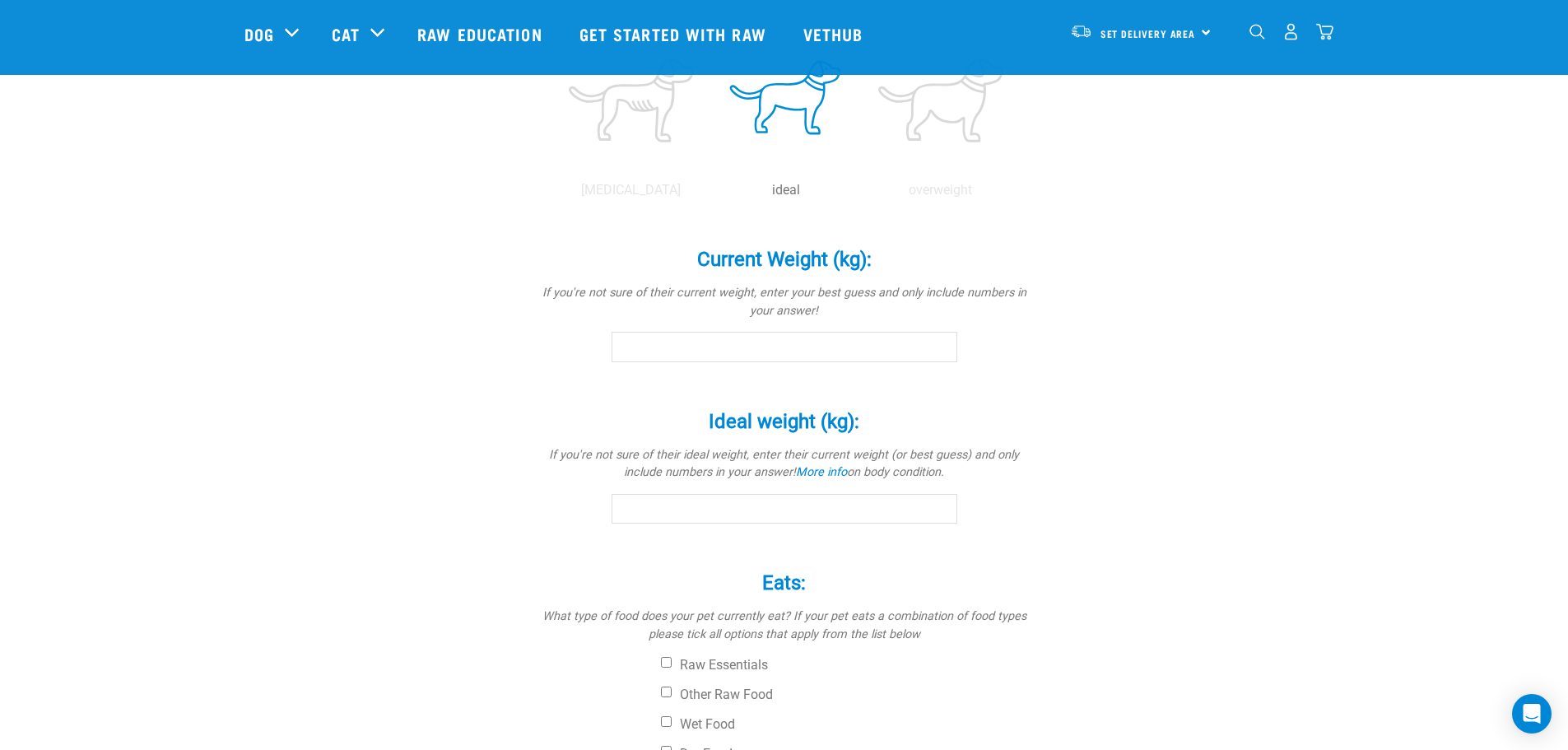
click at [796, 359] on input "Current Weight (kg): *" at bounding box center [784, 347] width 345 height 29
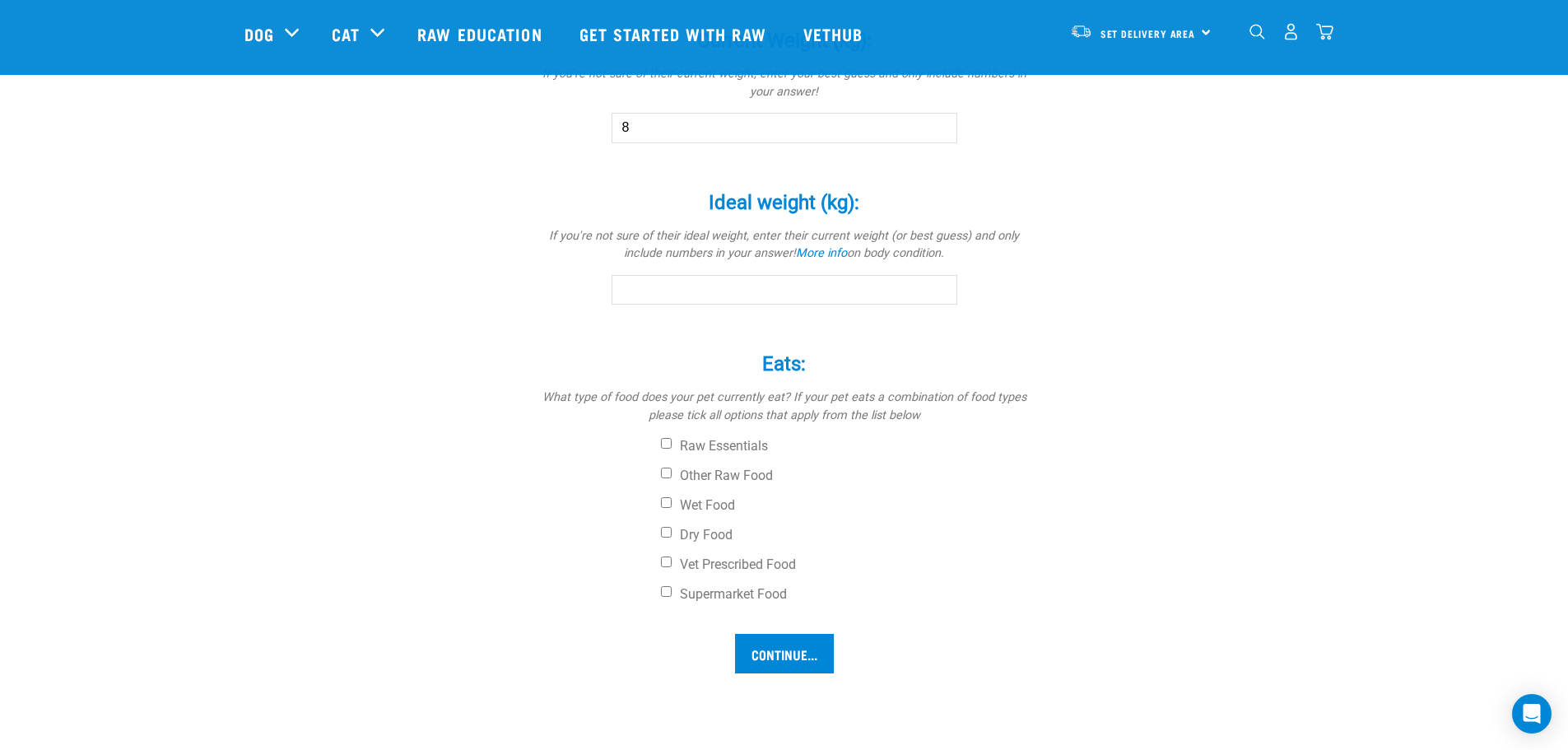
scroll to position [988, 0]
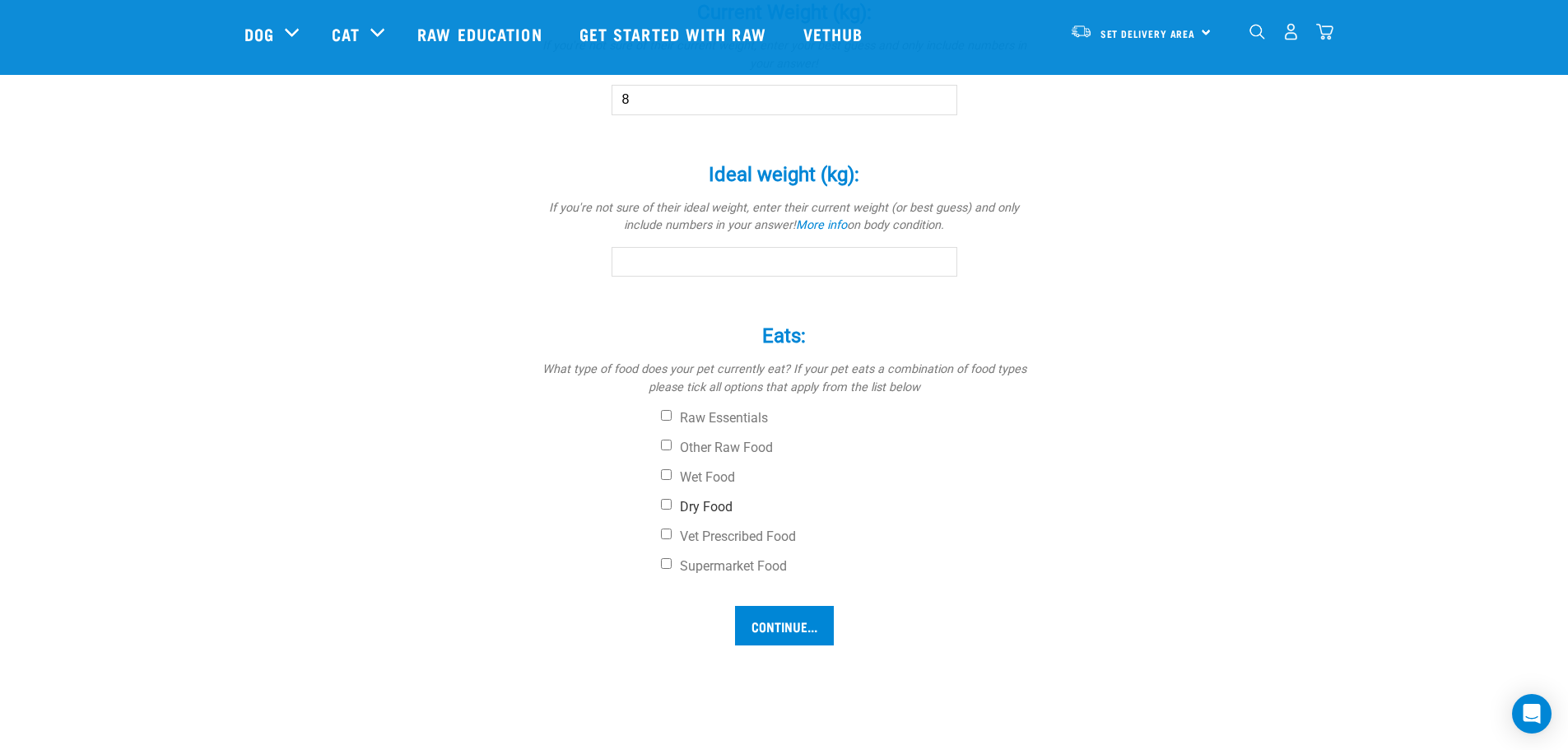
type input "8"
click at [663, 506] on input "Dry Food" at bounding box center [666, 504] width 10 height 10
checkbox input "true"
click at [767, 628] on input "Continue..." at bounding box center [785, 626] width 99 height 40
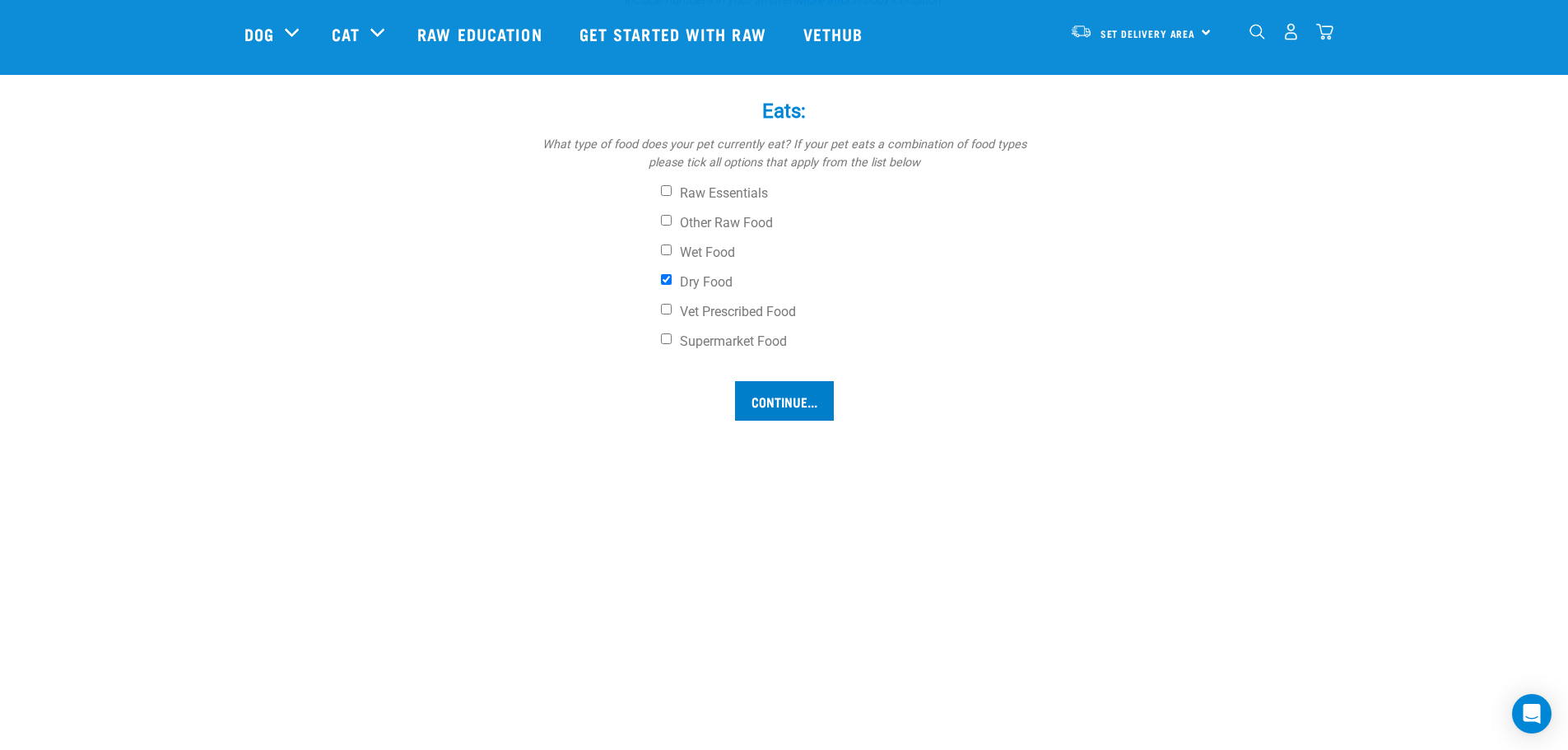
scroll to position [1219, 0]
click at [794, 388] on input "Continue..." at bounding box center [785, 396] width 99 height 40
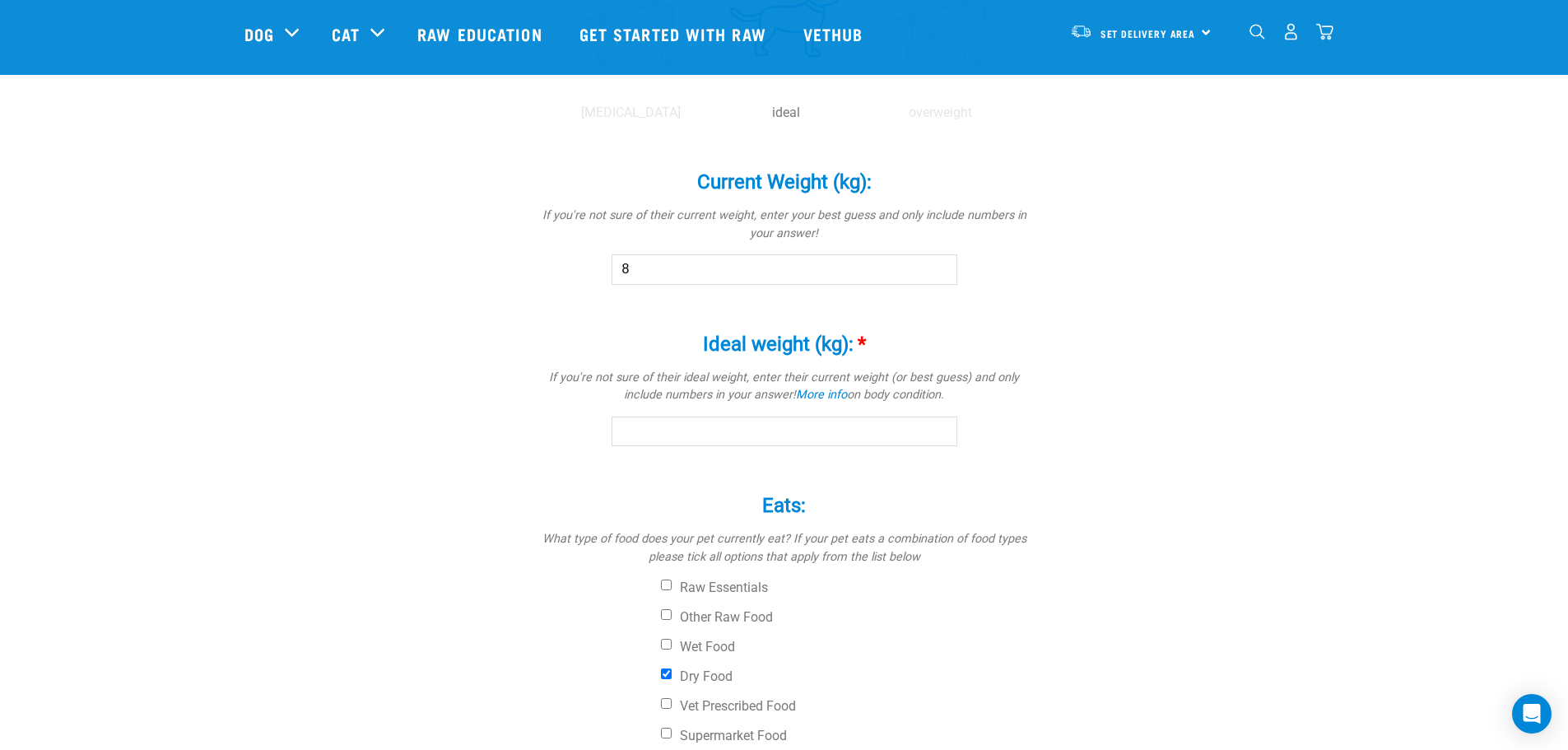
scroll to position [807, 0]
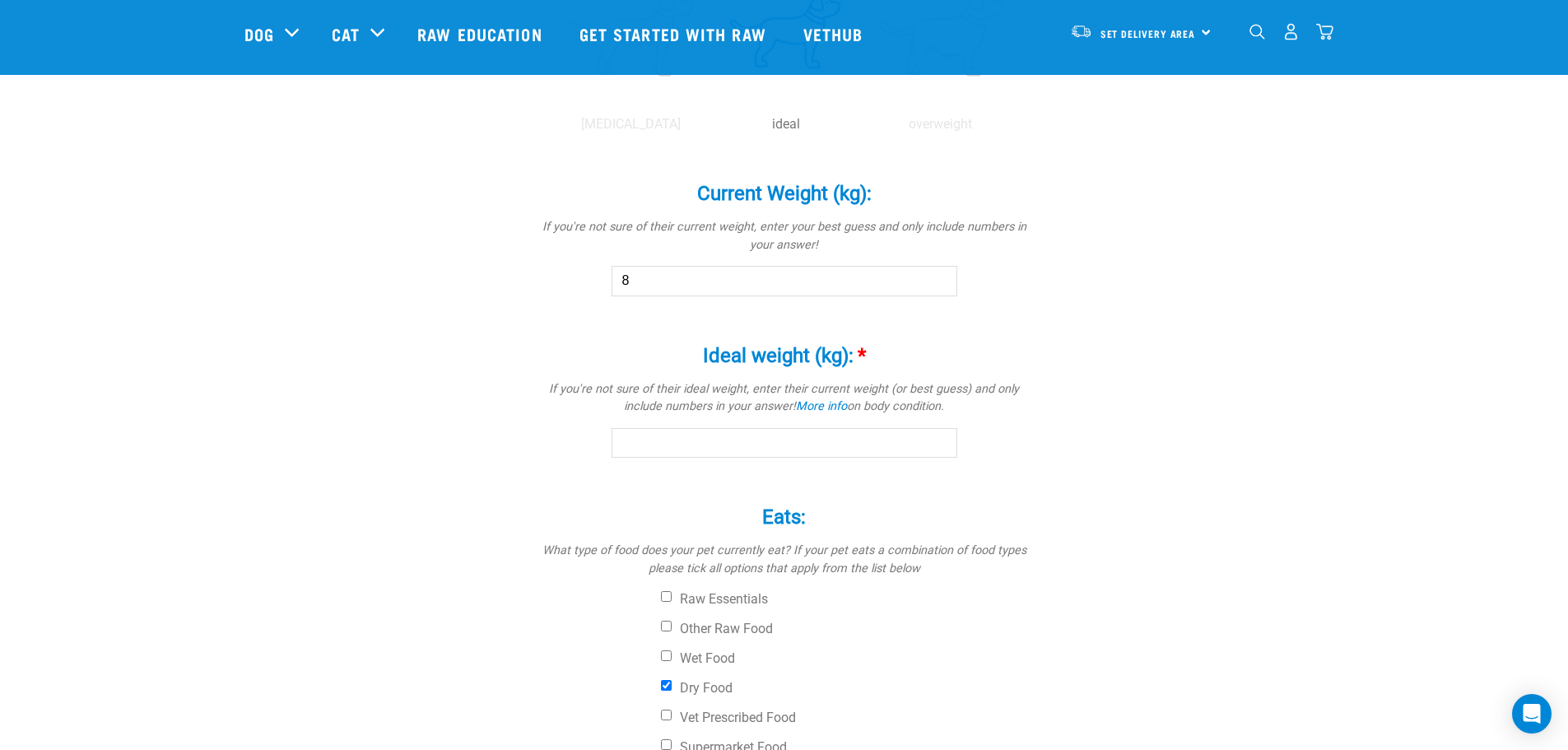
click at [750, 443] on input "Ideal weight (kg): *" at bounding box center [784, 442] width 345 height 29
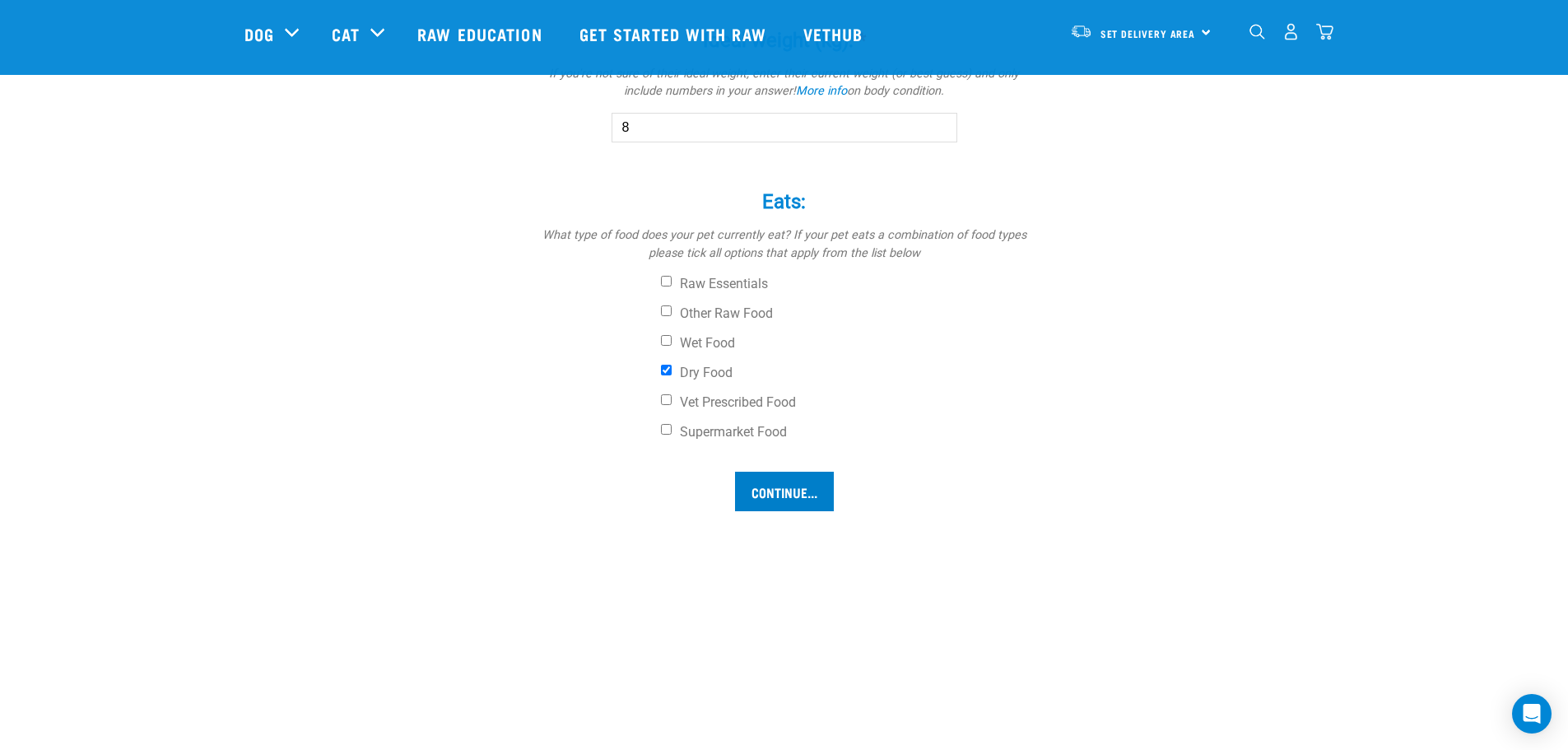
scroll to position [1136, 0]
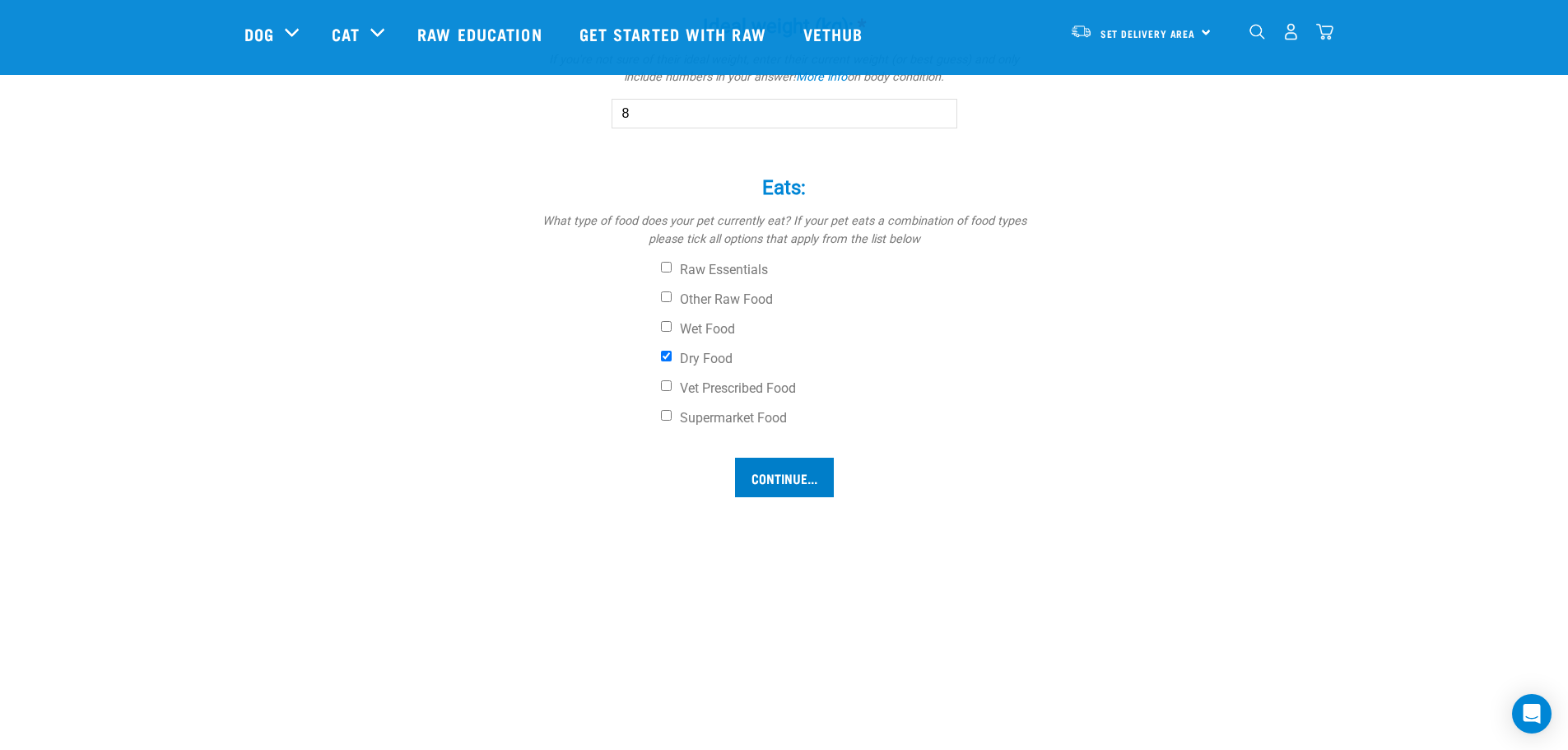
type input "8"
click at [774, 479] on input "Continue..." at bounding box center [785, 478] width 99 height 40
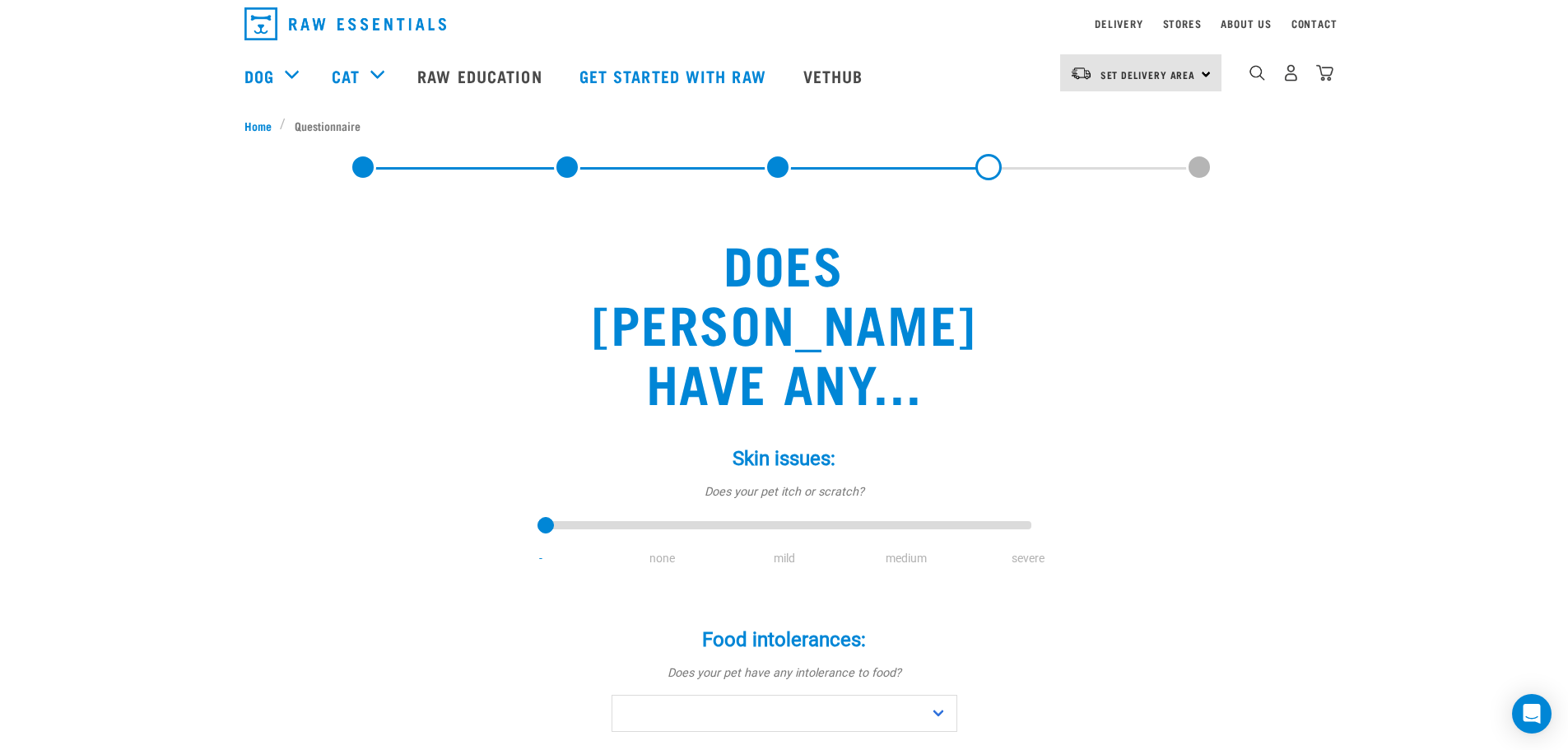
scroll to position [83, 0]
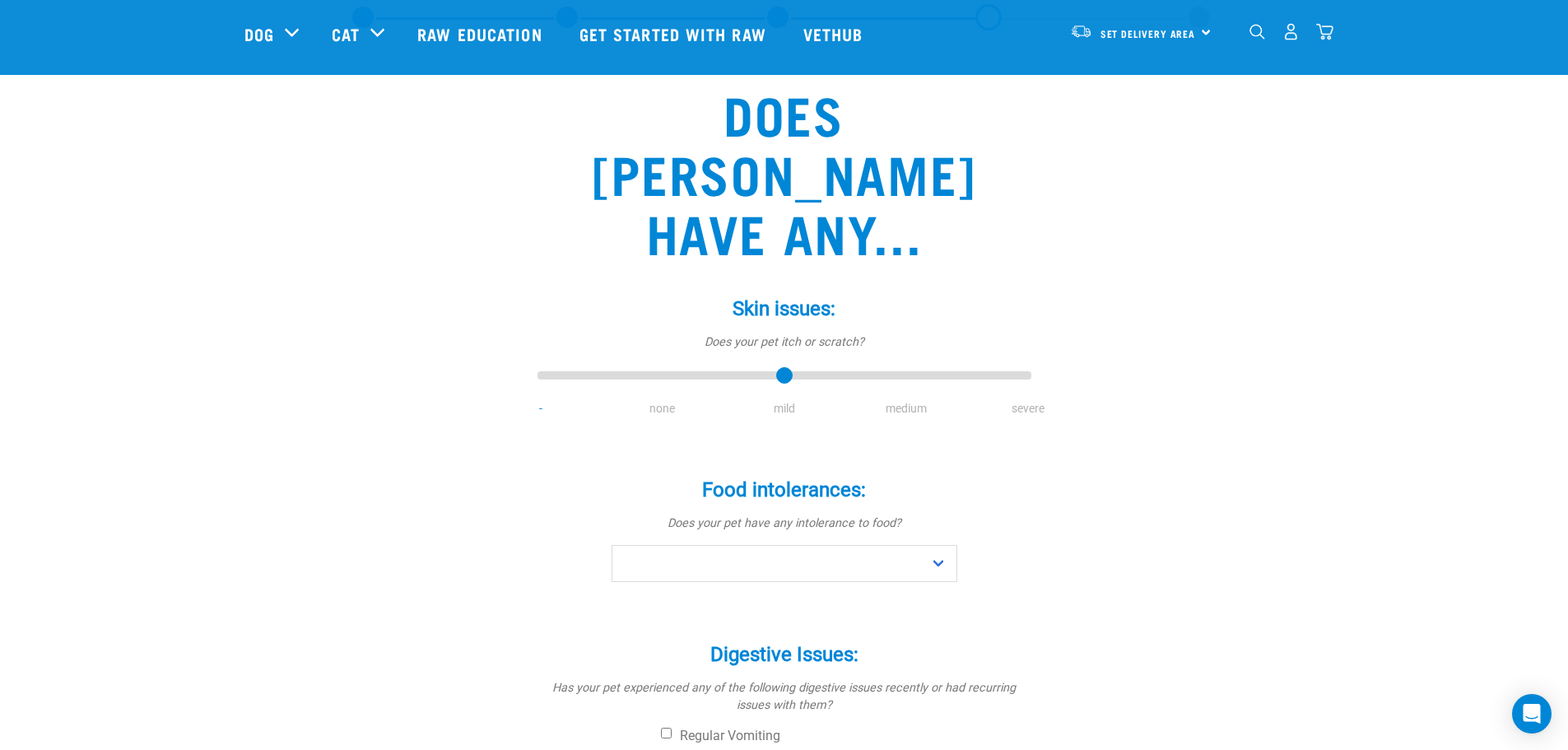
type input "2"
click at [760, 365] on input "range" at bounding box center [784, 376] width 494 height 23
click at [700, 545] on select "No Yes" at bounding box center [784, 563] width 345 height 37
select select "no"
click at [611, 545] on select "No Yes" at bounding box center [784, 563] width 345 height 37
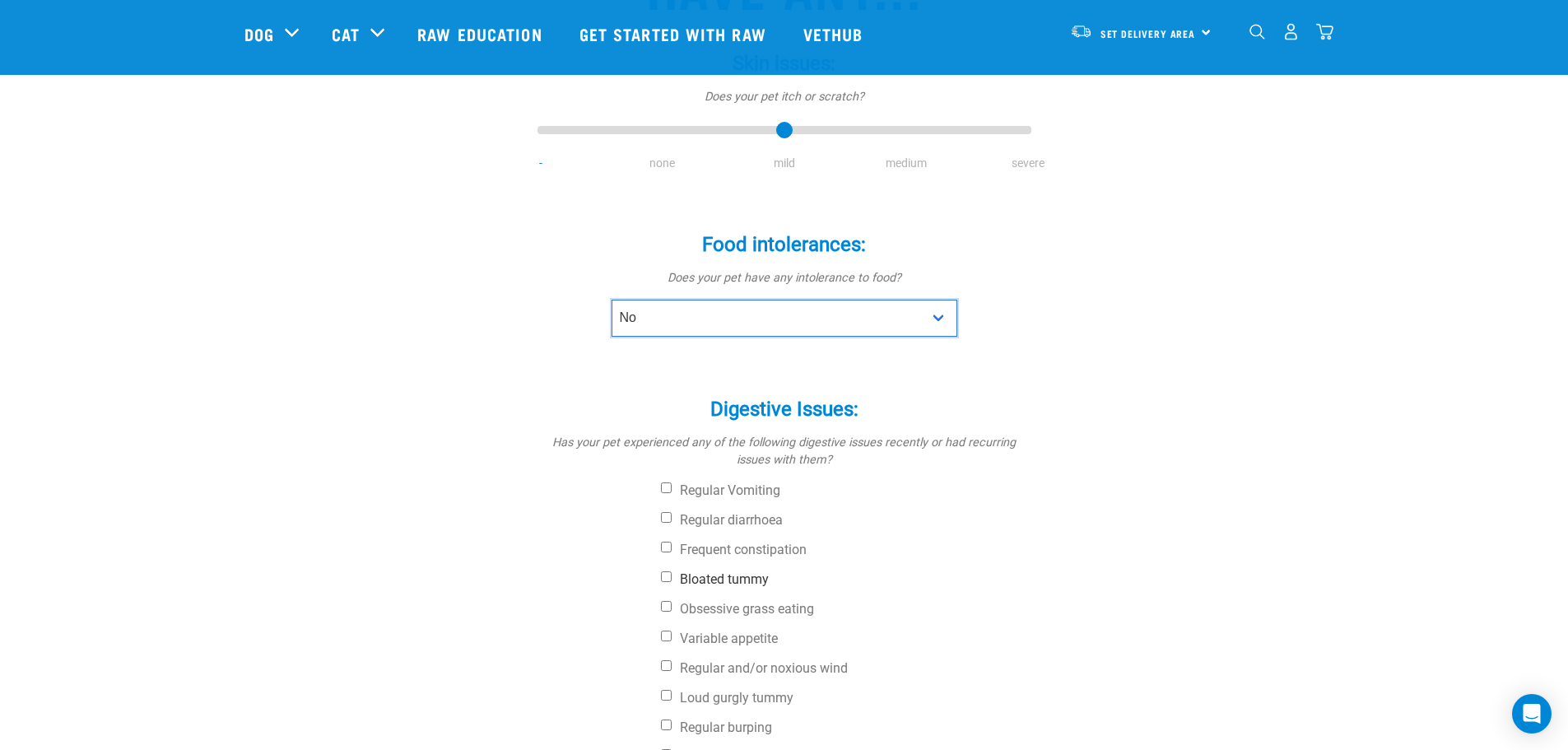
scroll to position [329, 0]
click at [665, 599] on input "Obsessive grass eating" at bounding box center [666, 604] width 10 height 10
checkbox input "true"
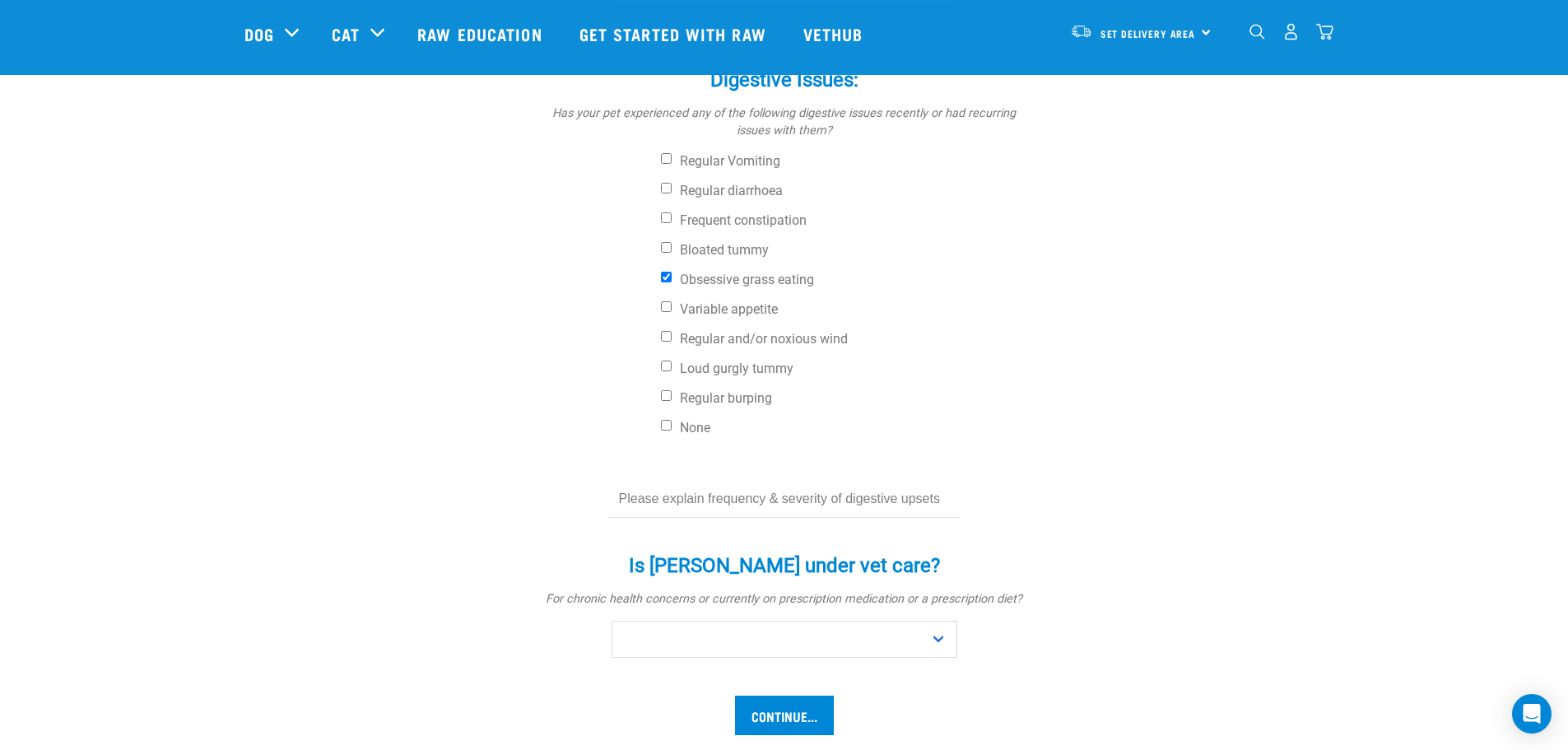
scroll to position [659, 0]
click at [683, 619] on select "No Yes" at bounding box center [784, 637] width 345 height 37
select select "no"
click at [611, 619] on select "No Yes" at bounding box center [784, 637] width 345 height 37
click at [790, 694] on input "Continue..." at bounding box center [785, 714] width 99 height 40
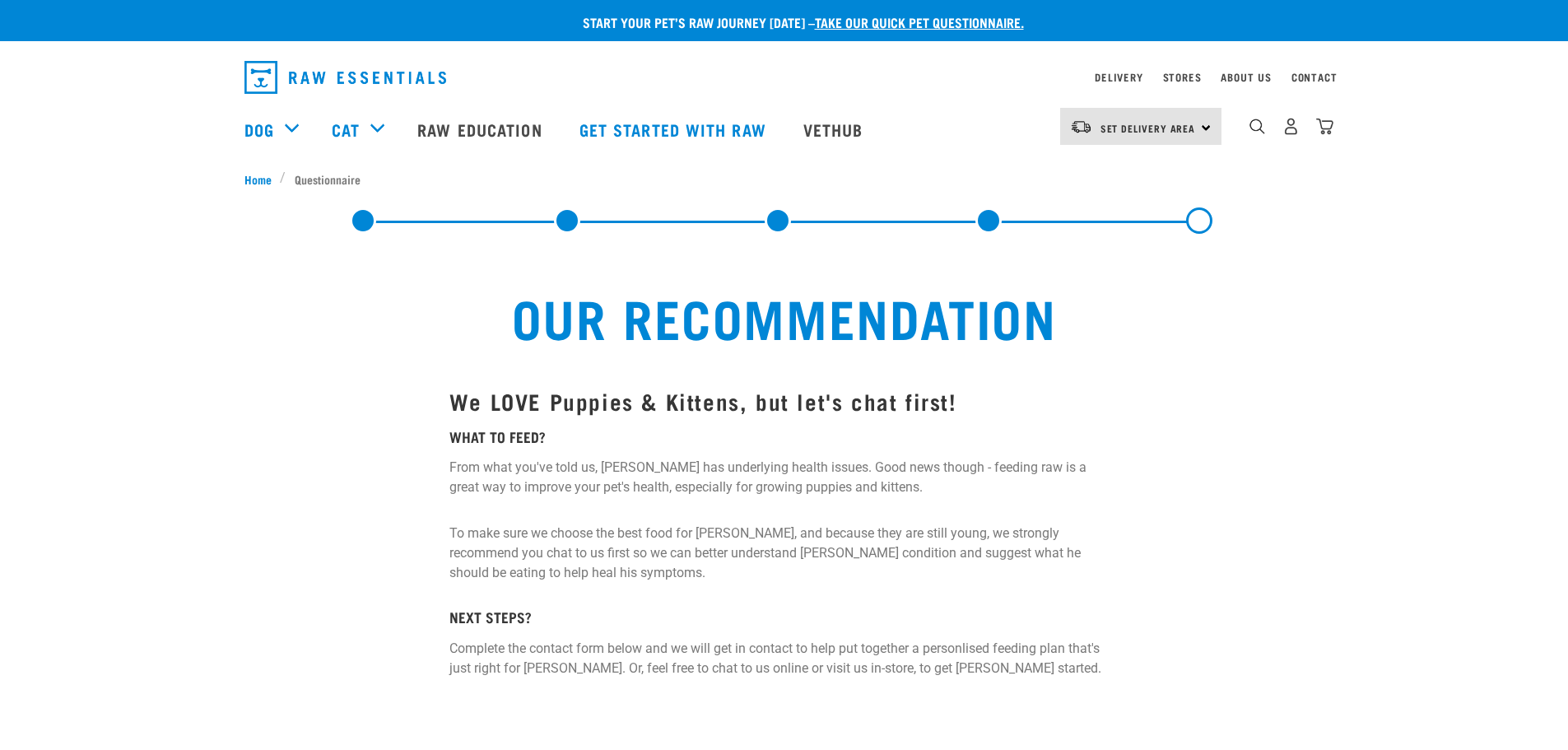
click at [983, 217] on link at bounding box center [989, 221] width 27 height 27
click at [778, 217] on link at bounding box center [778, 221] width 27 height 27
click at [990, 223] on link at bounding box center [989, 221] width 27 height 27
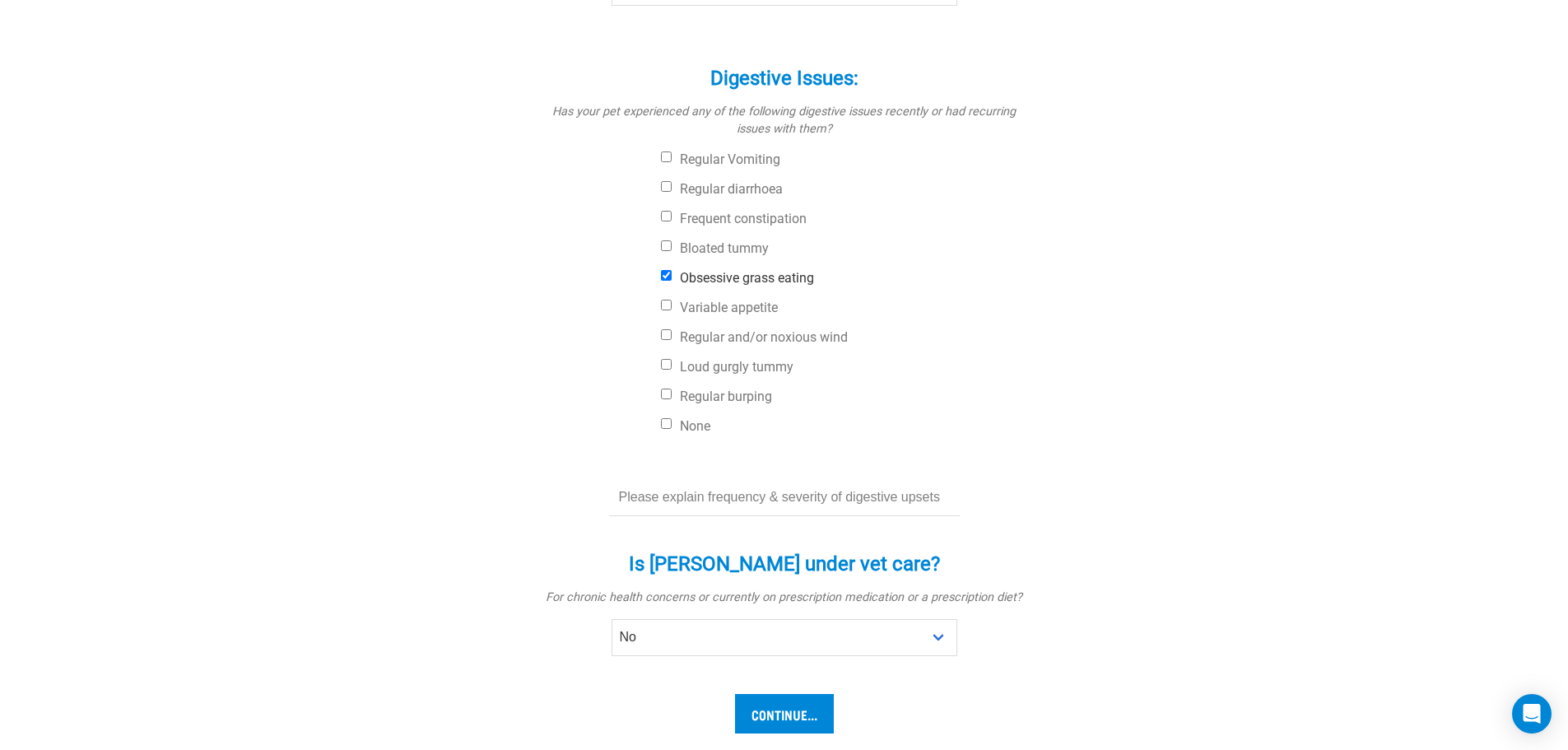
click at [669, 271] on input "Obsessive grass eating" at bounding box center [666, 275] width 10 height 10
checkbox input "false"
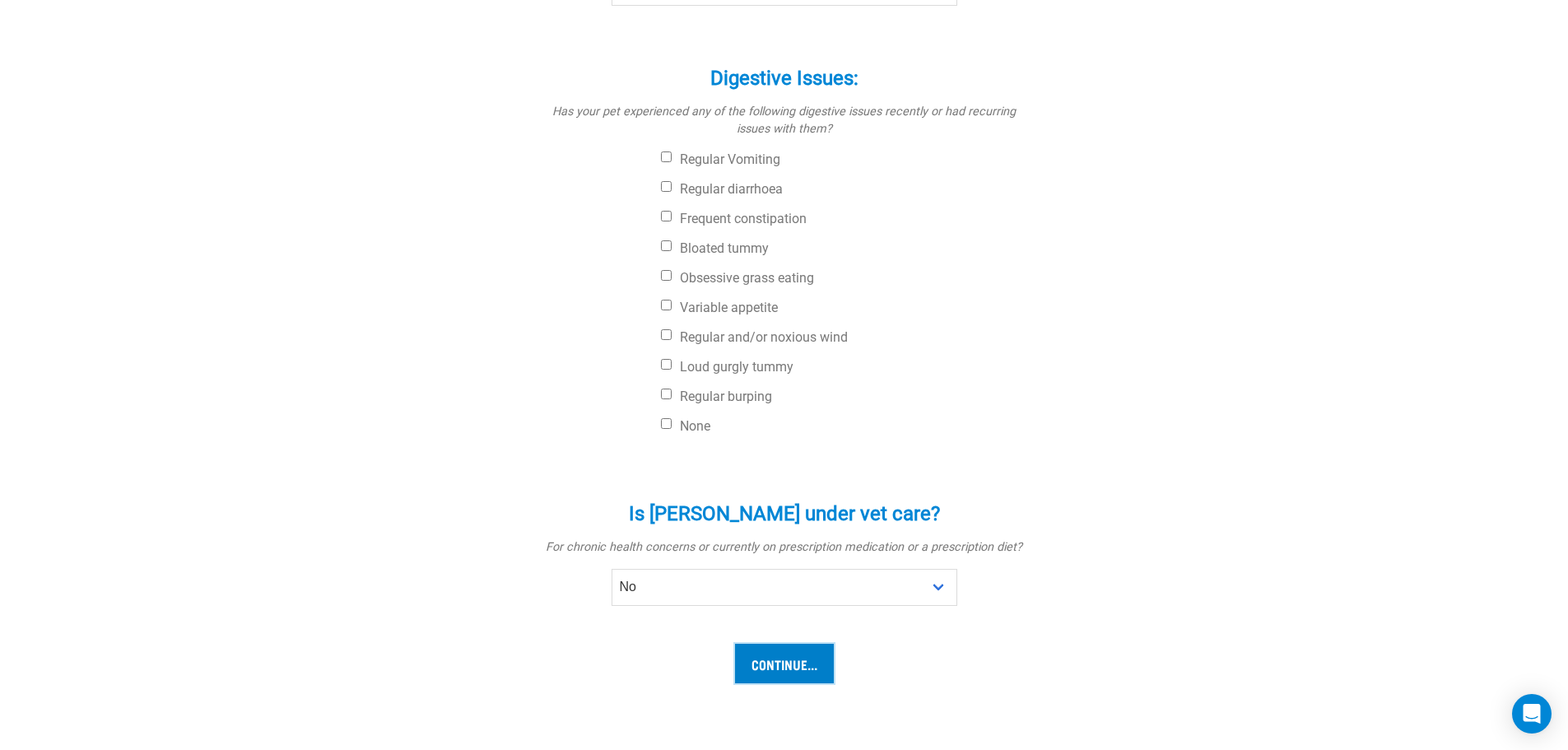
click at [789, 644] on input "Continue..." at bounding box center [785, 664] width 99 height 40
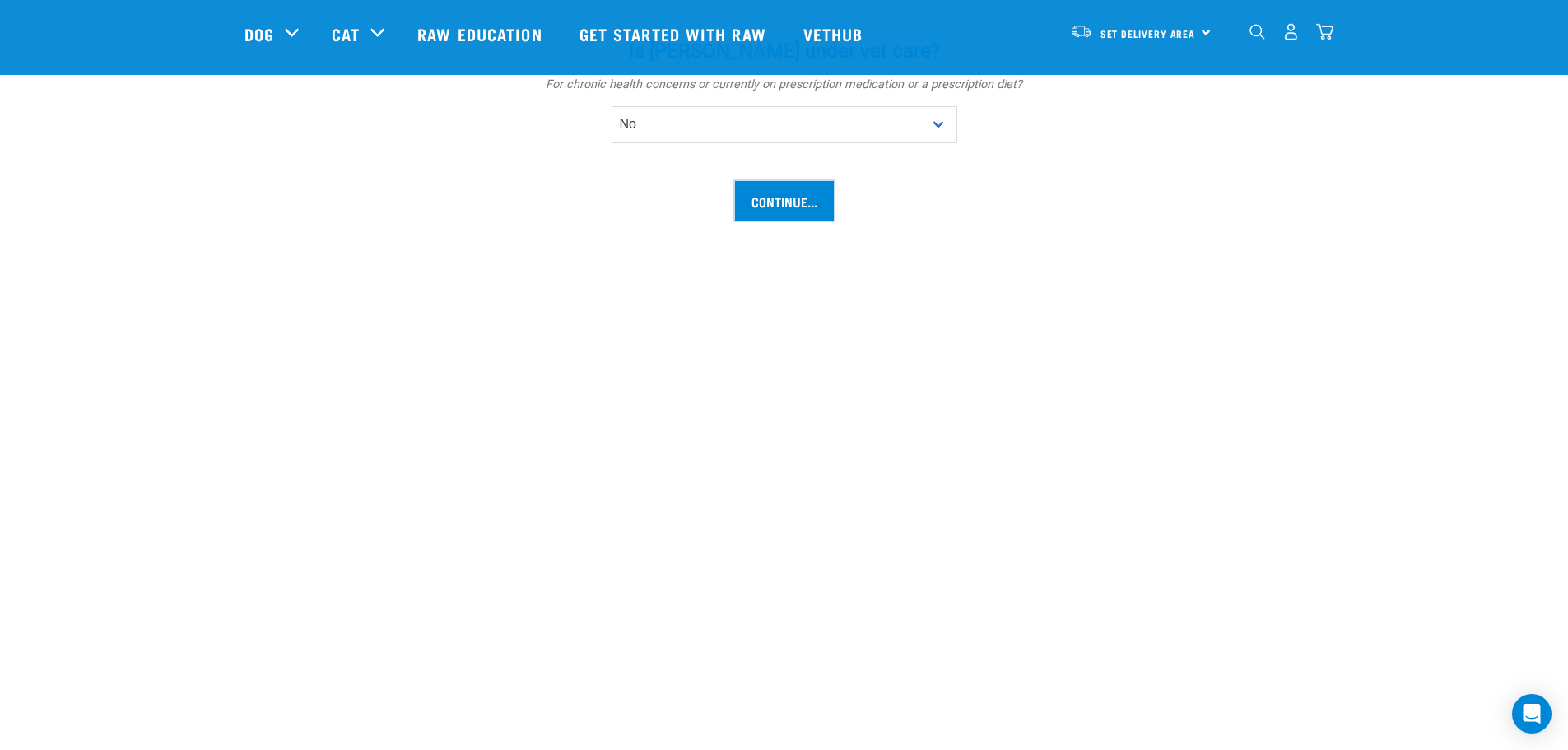
scroll to position [1244, 0]
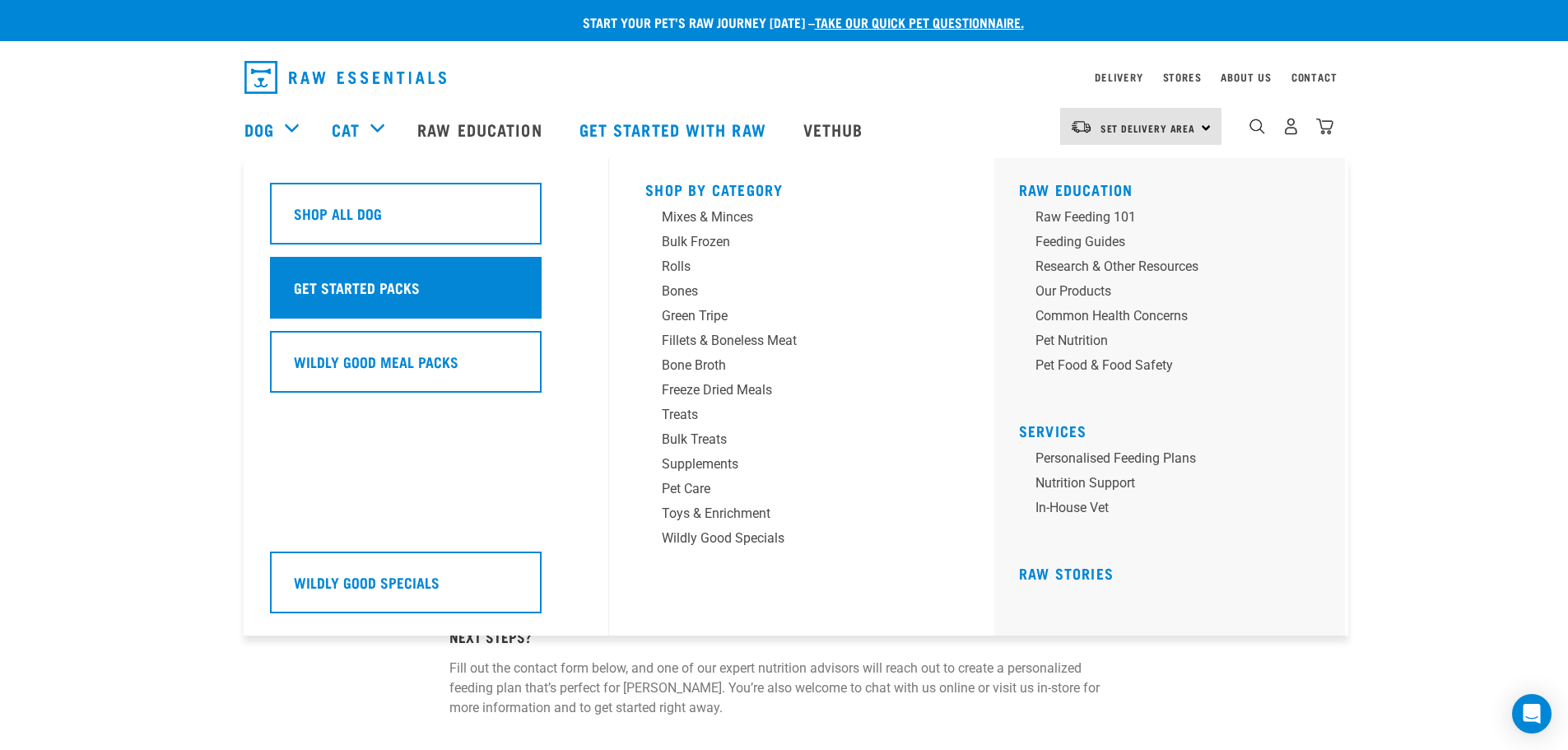
click at [357, 273] on div "Get Started Packs" at bounding box center [406, 288] width 271 height 62
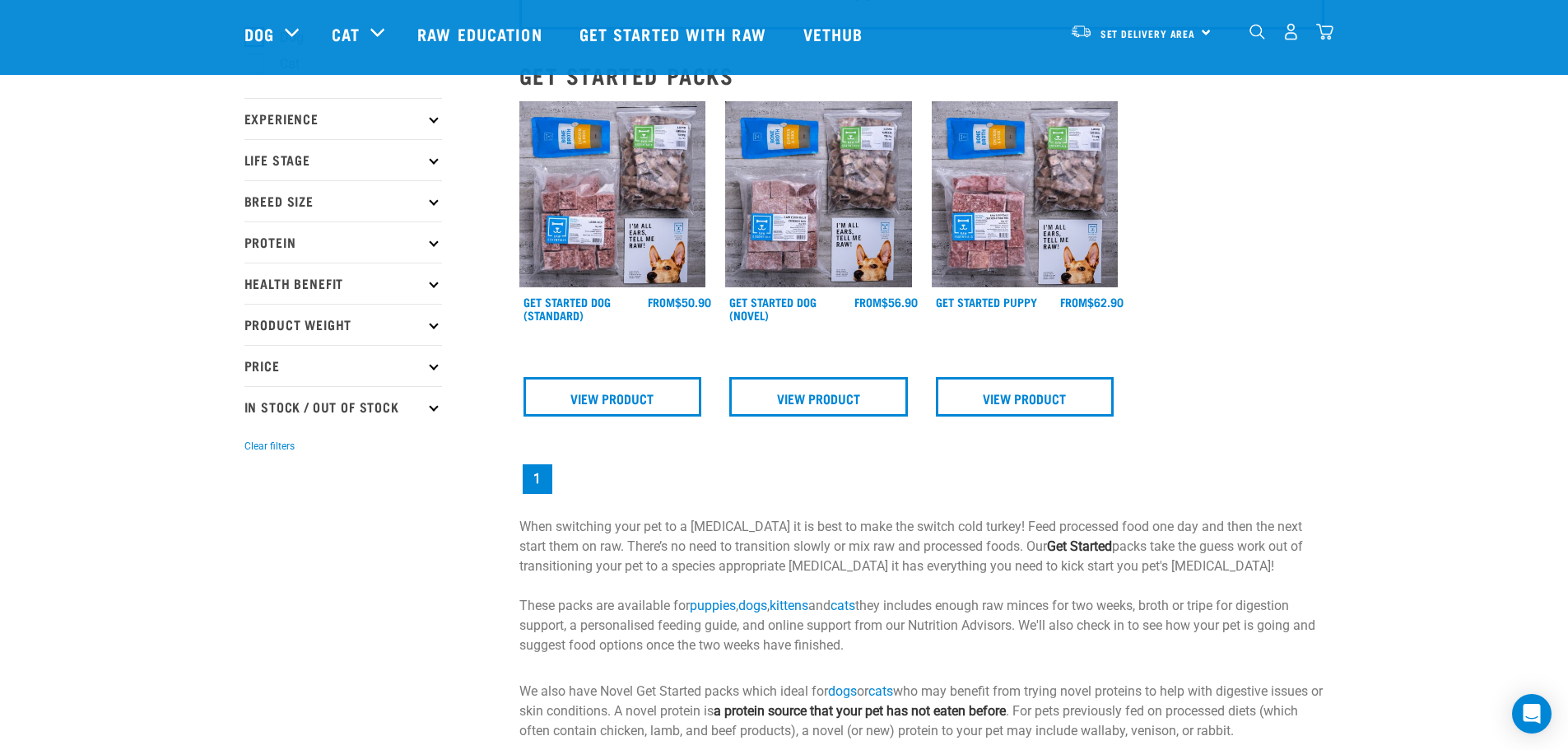
scroll to position [164, 0]
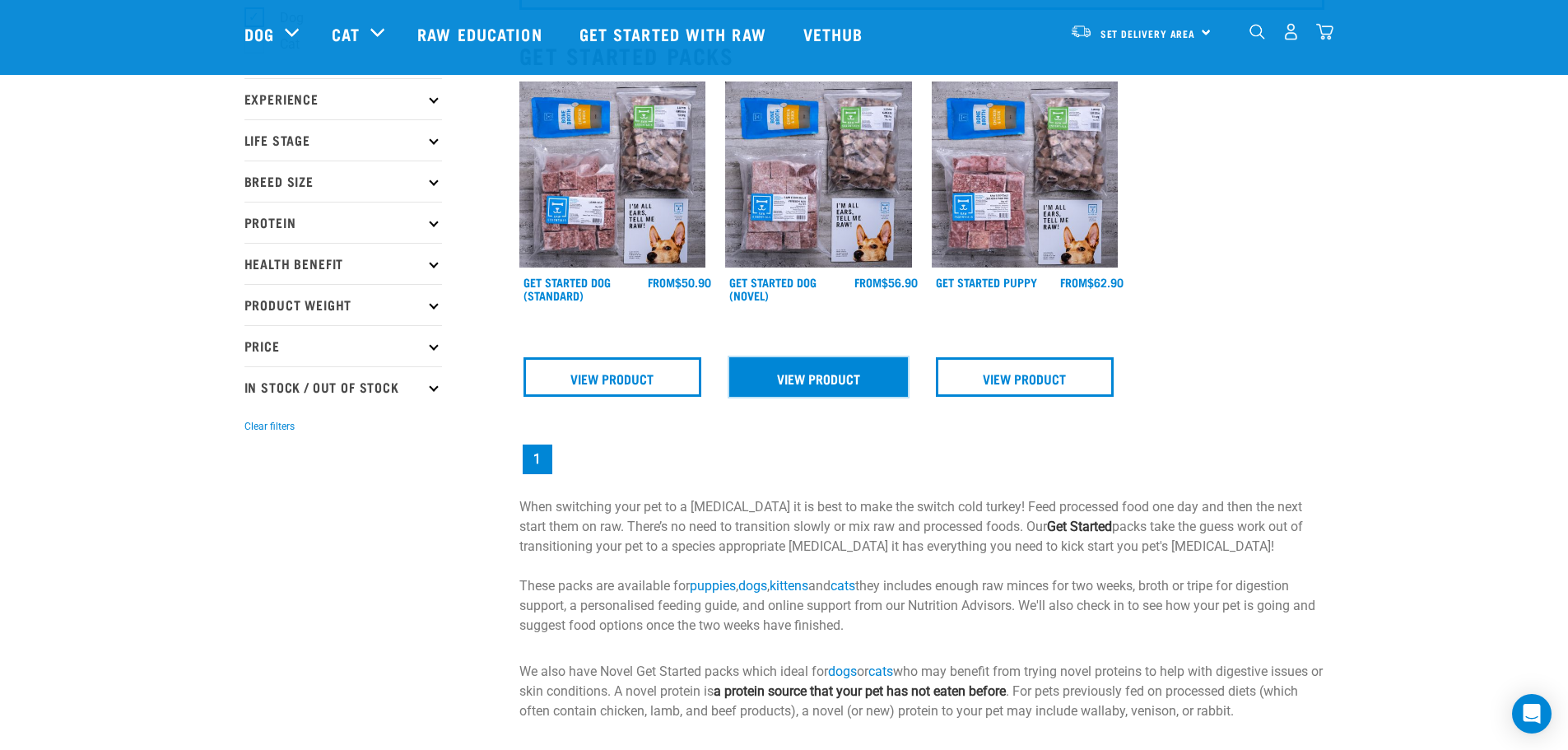
click at [763, 381] on link "View Product" at bounding box center [819, 377] width 178 height 40
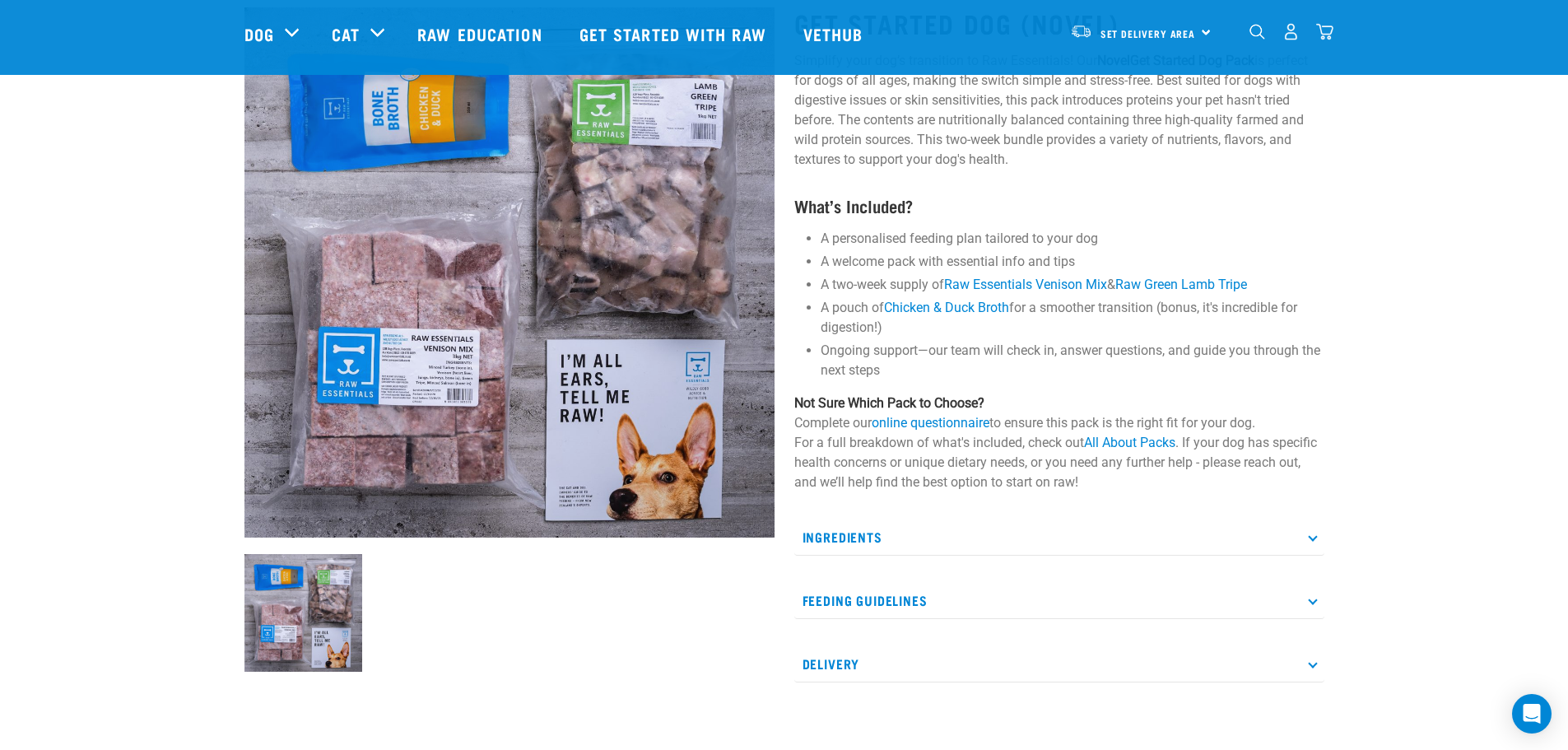
scroll to position [412, 0]
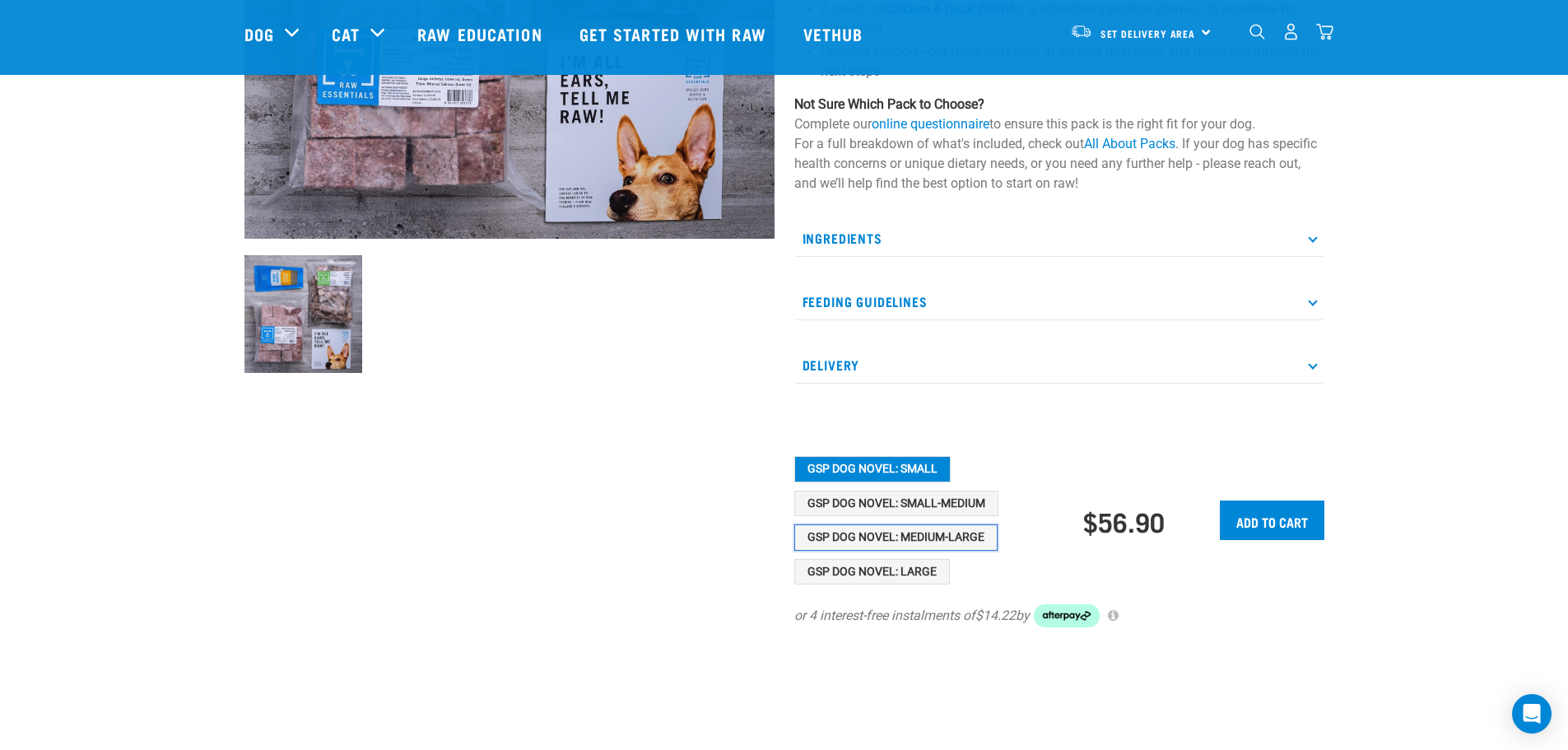
click at [947, 536] on button "GSP Dog Novel: Medium-Large" at bounding box center [896, 538] width 203 height 27
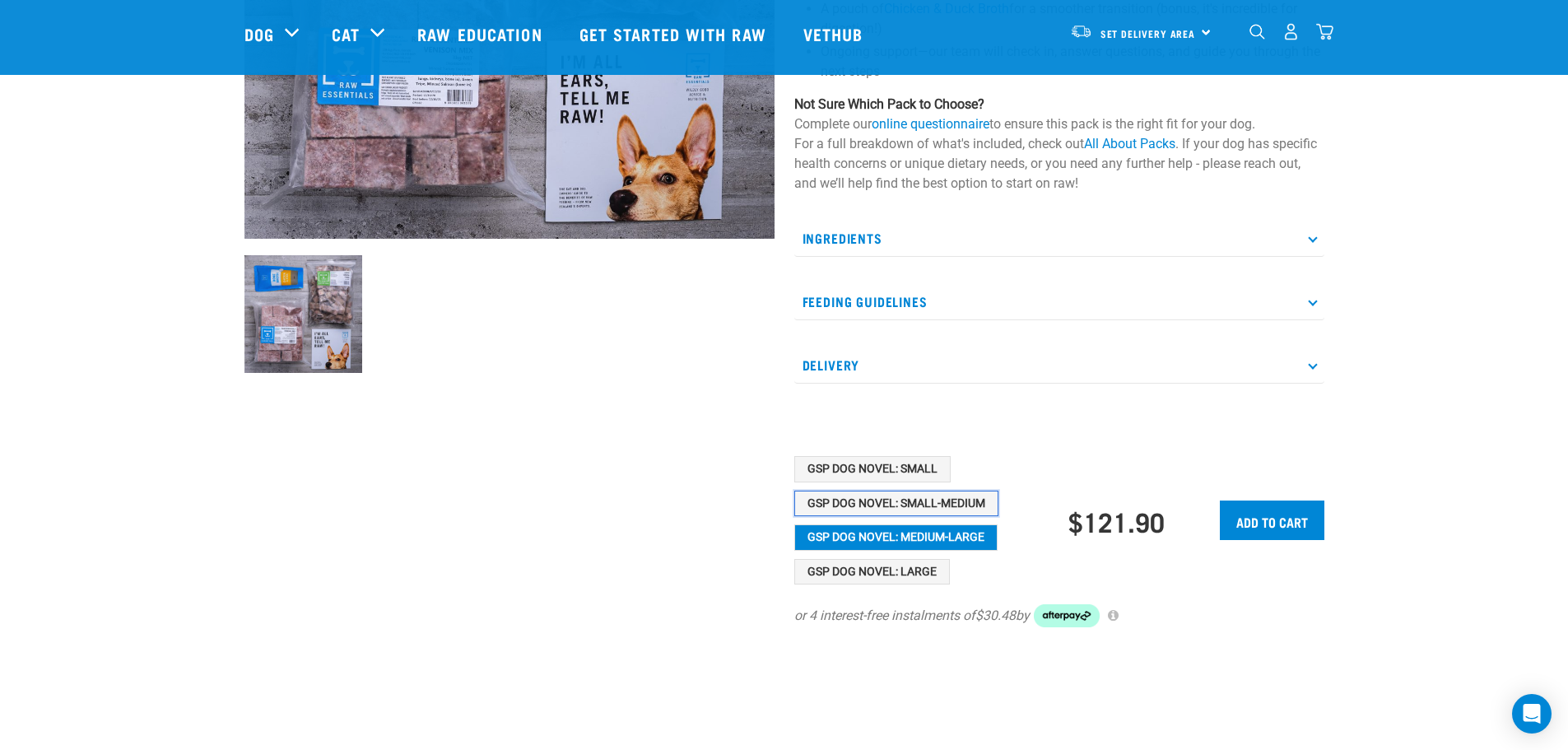
click at [940, 499] on button "GSP Dog Novel: Small-Medium" at bounding box center [896, 504] width 204 height 27
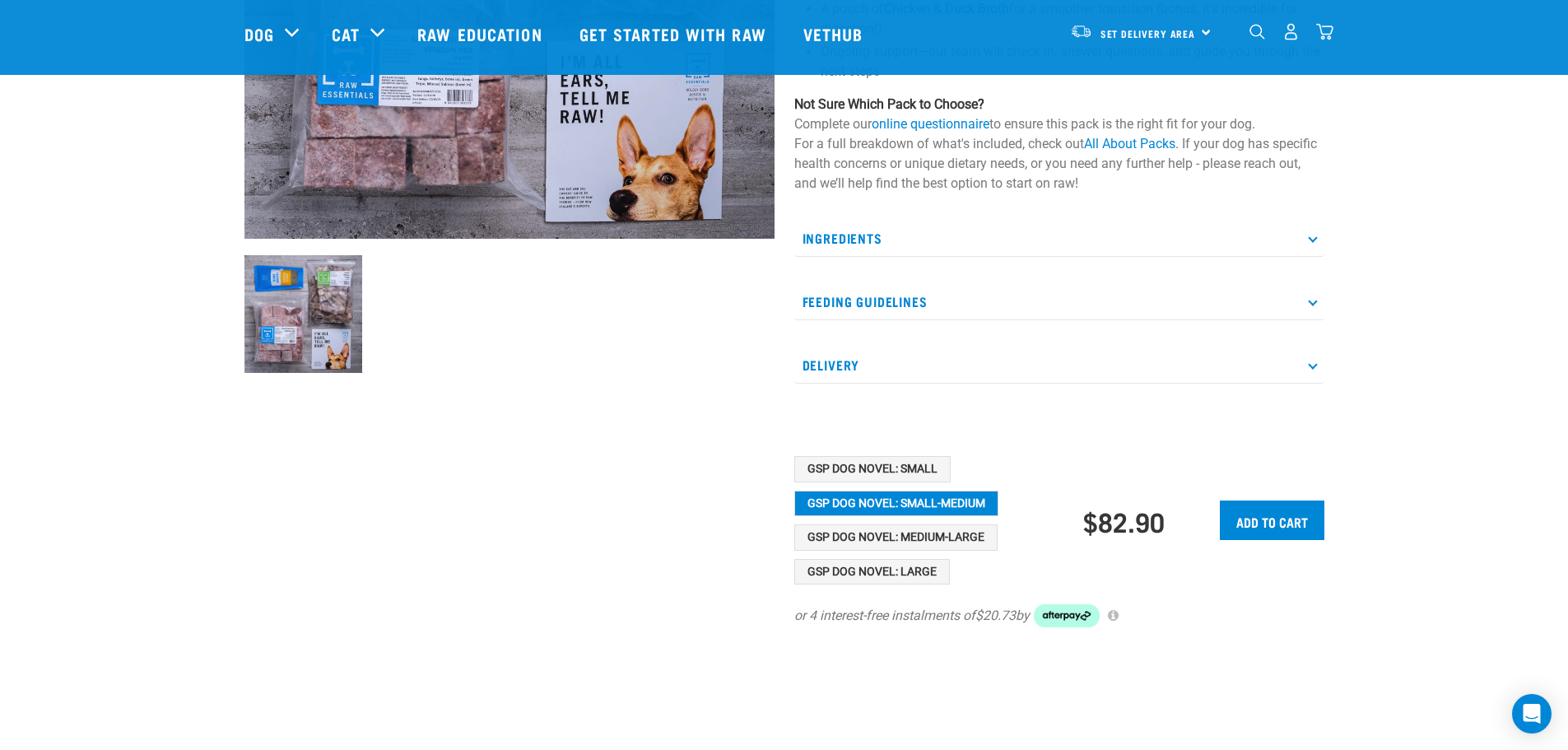
click at [914, 456] on div "Get Started Dog (Novel) Simplify your dog’s transition to Raw Essentials! Our N…" at bounding box center [1059, 162] width 550 height 951
click at [915, 462] on button "GSP Dog Novel: Small" at bounding box center [872, 470] width 157 height 27
click at [886, 307] on p "Feeding Guidelines" at bounding box center [1059, 301] width 531 height 37
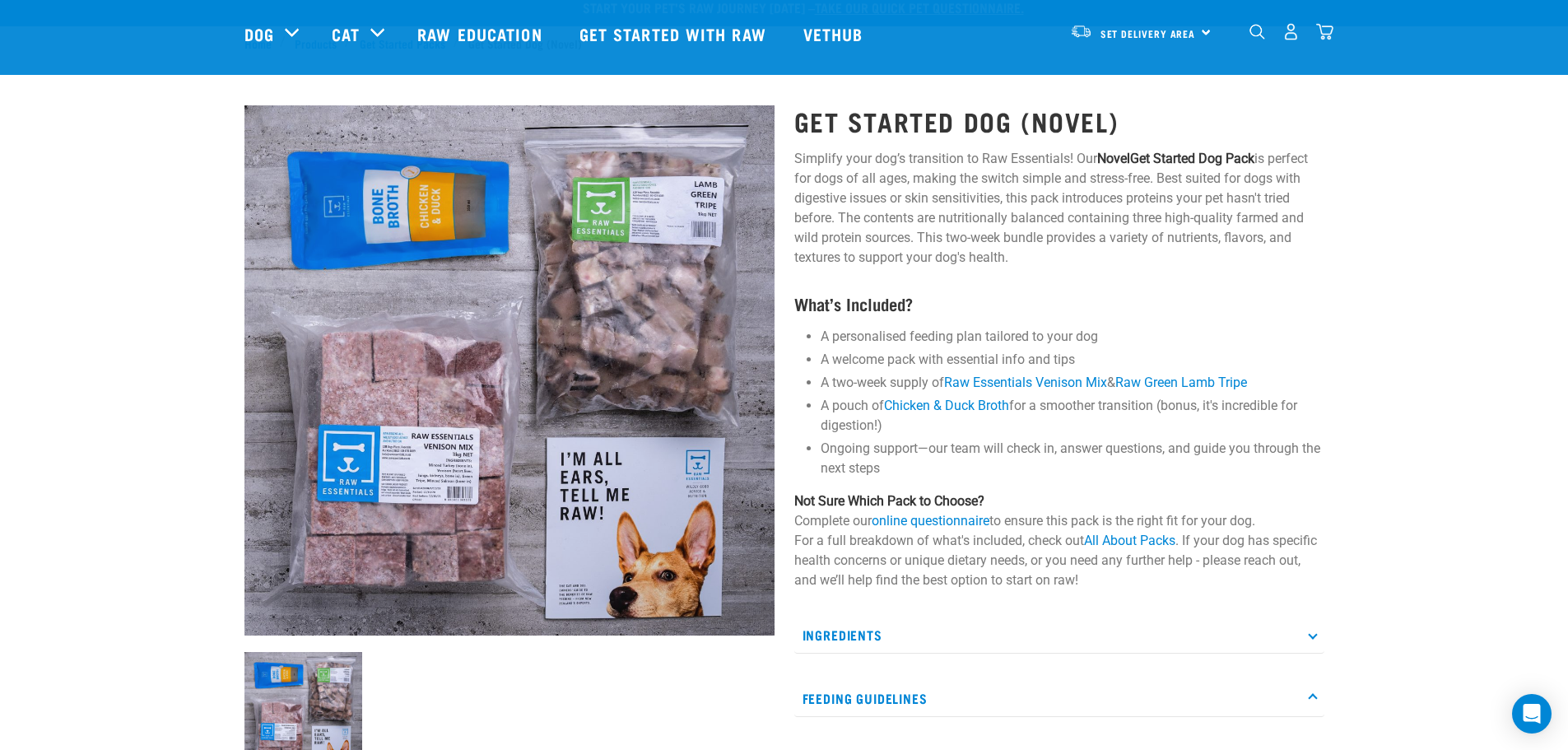
scroll to position [0, 0]
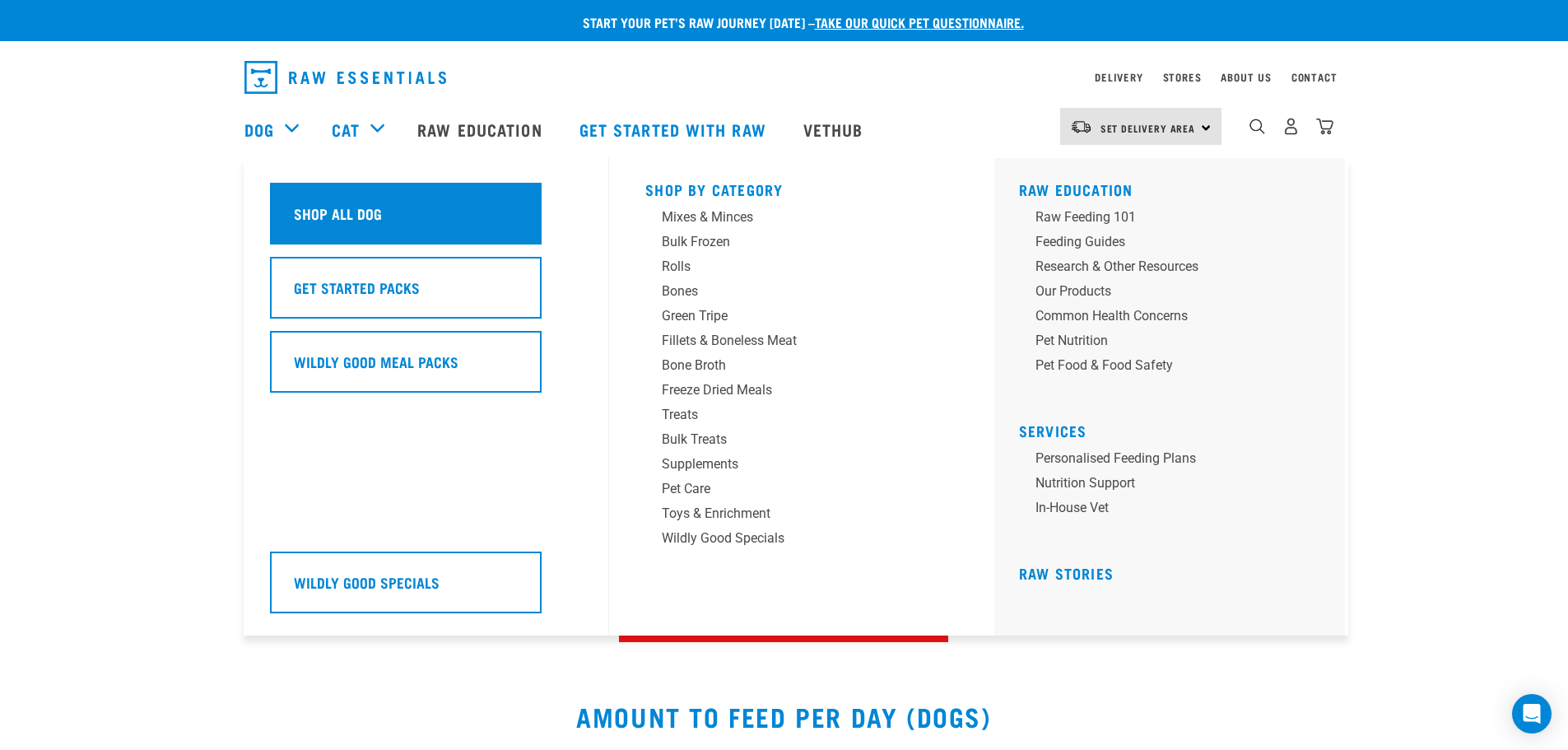
click at [328, 202] on h5 "Shop All Dog" at bounding box center [338, 213] width 88 height 22
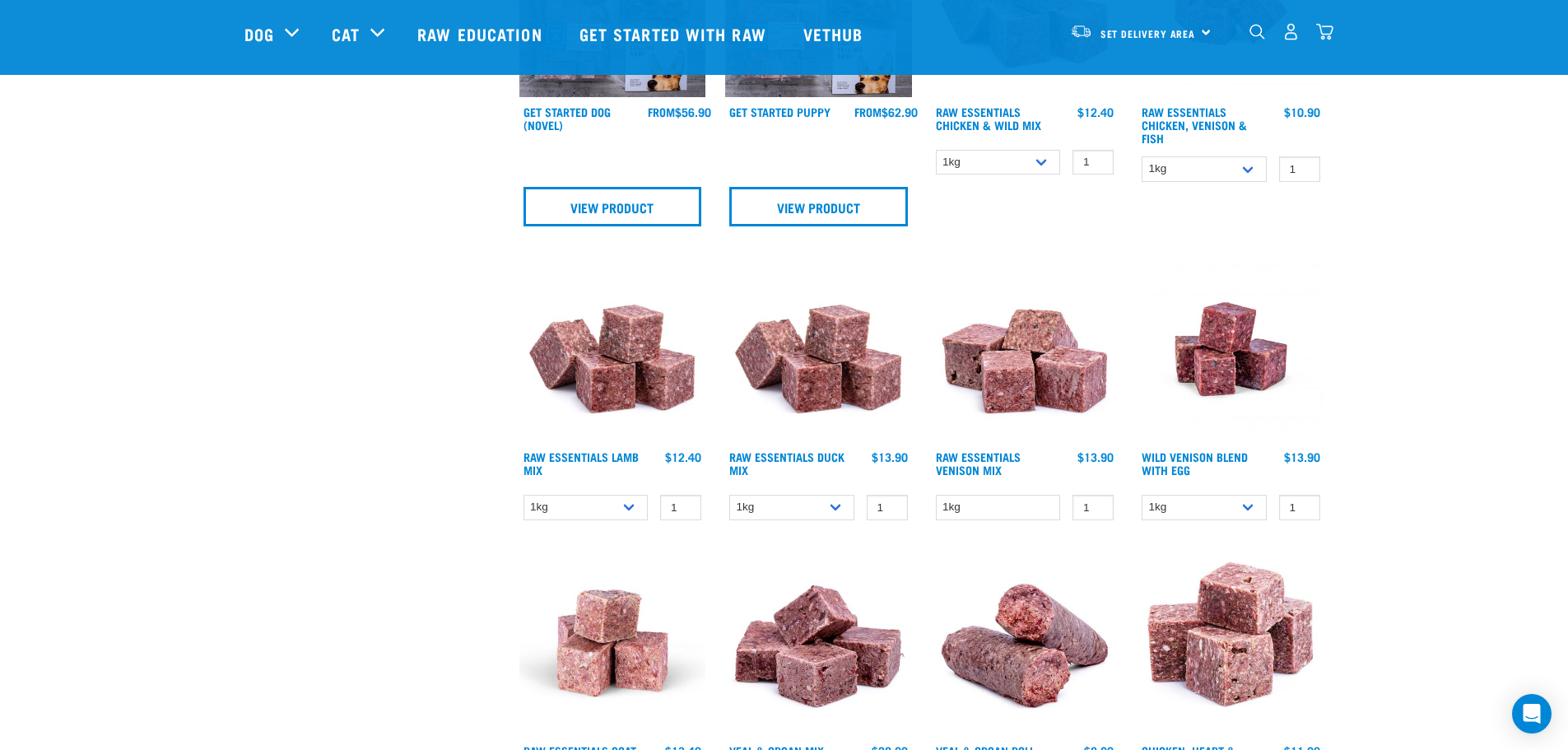
scroll to position [988, 0]
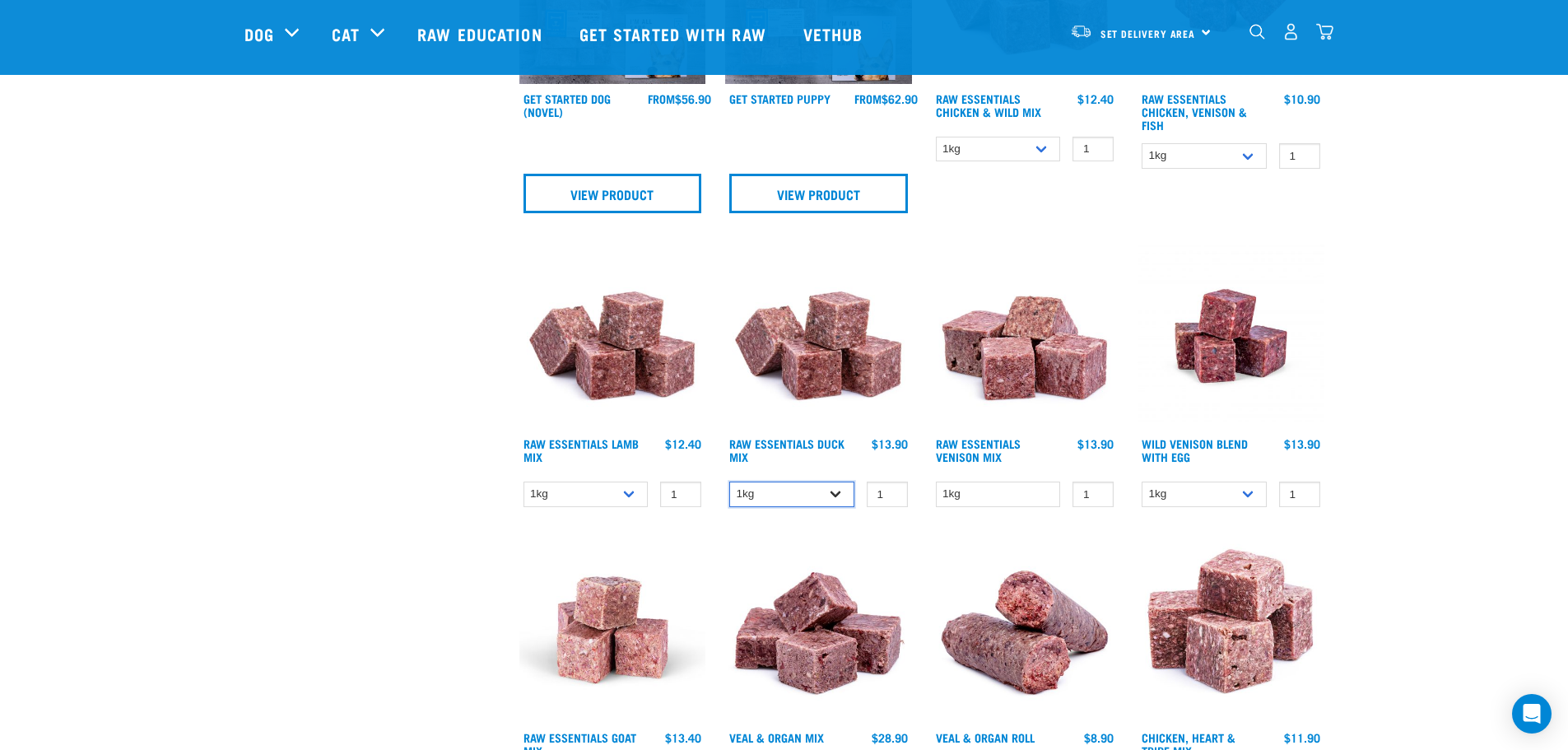
click at [816, 496] on select "1kg 3kg" at bounding box center [793, 494] width 125 height 26
select select "442098"
click at [730, 481] on select "1kg 3kg" at bounding box center [793, 494] width 125 height 26
click at [639, 492] on select "1kg 3kg Bulk (10kg)" at bounding box center [587, 494] width 125 height 26
select select "758"
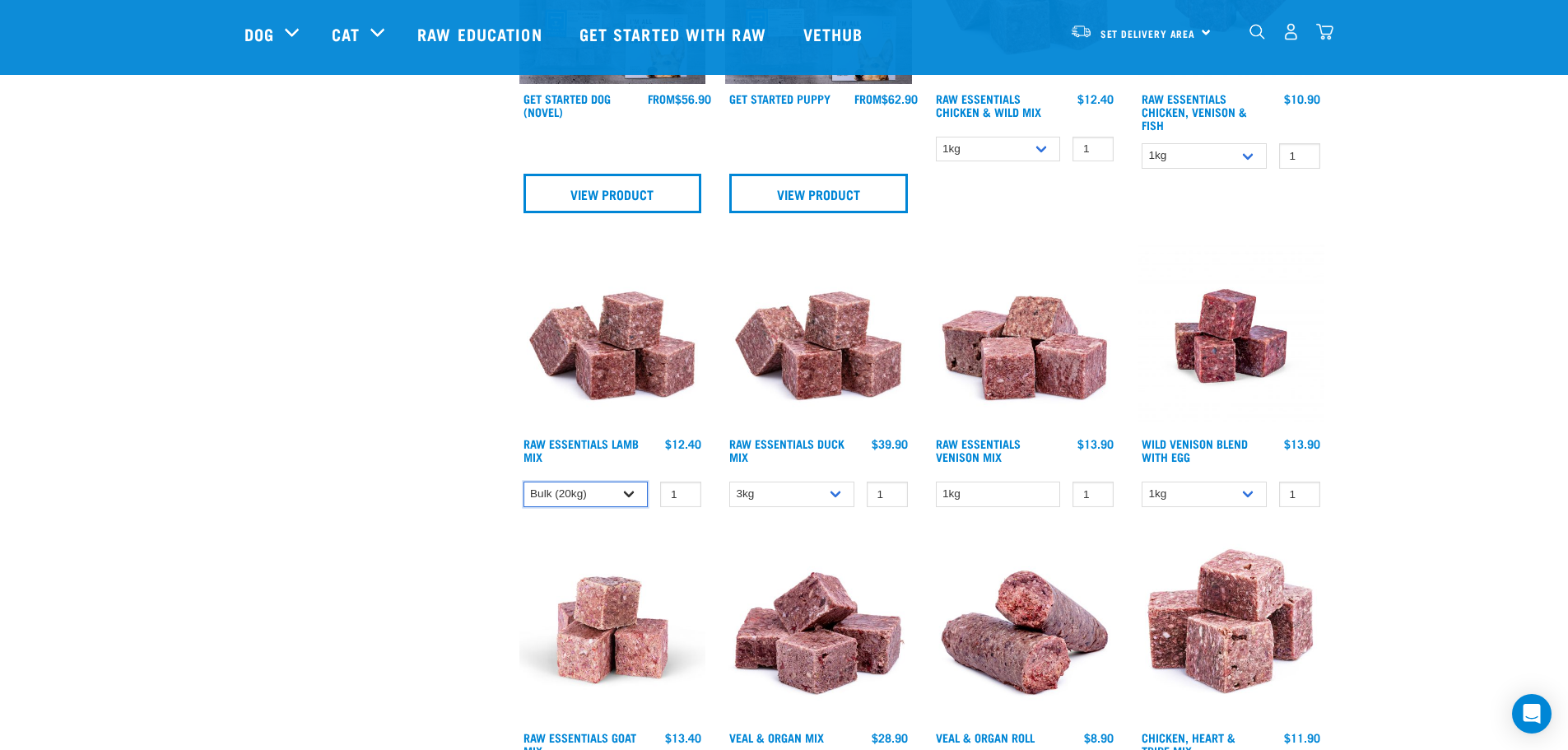
click at [524, 481] on select "1kg 3kg Bulk (10kg)" at bounding box center [587, 494] width 125 height 26
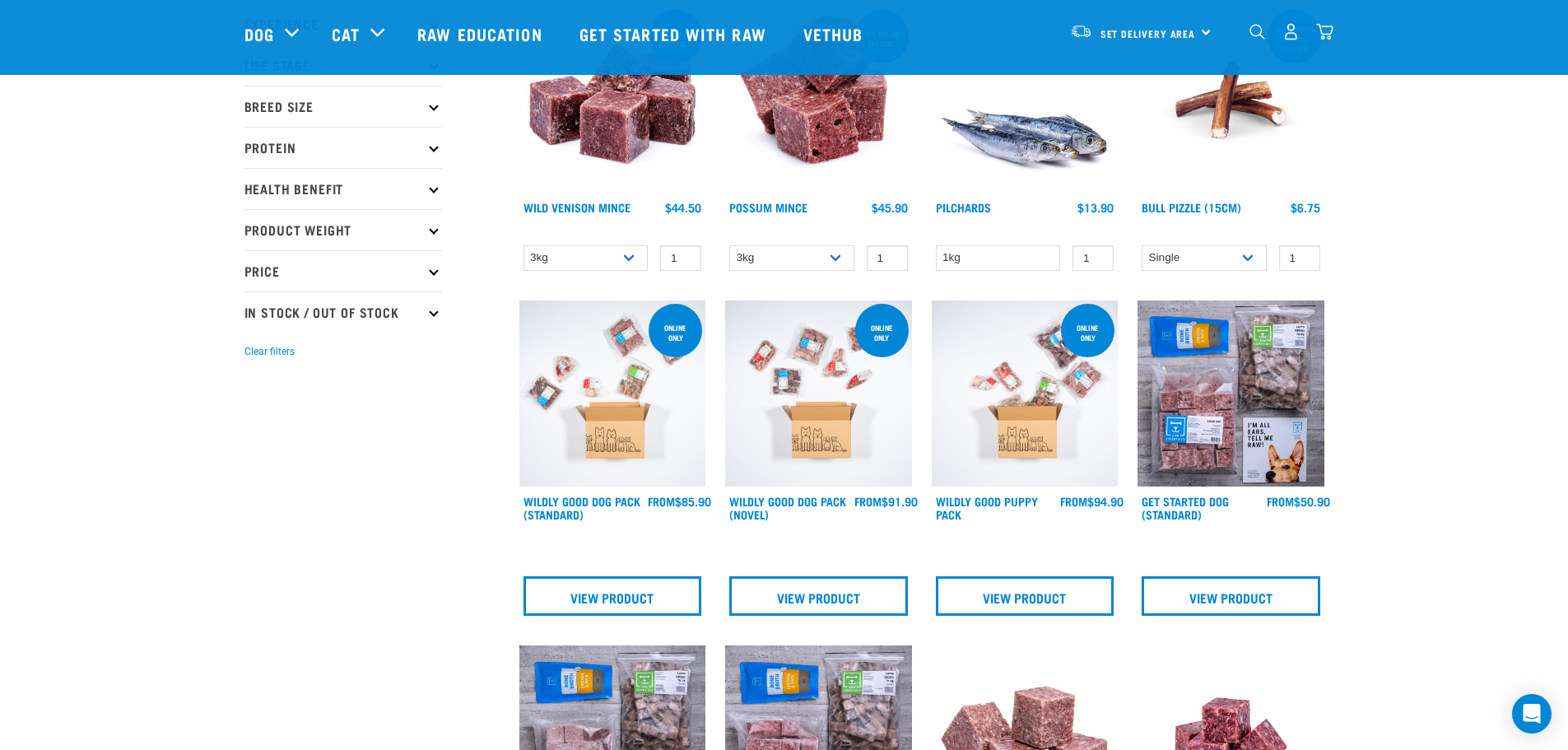
scroll to position [0, 0]
